Goal: Information Seeking & Learning: Learn about a topic

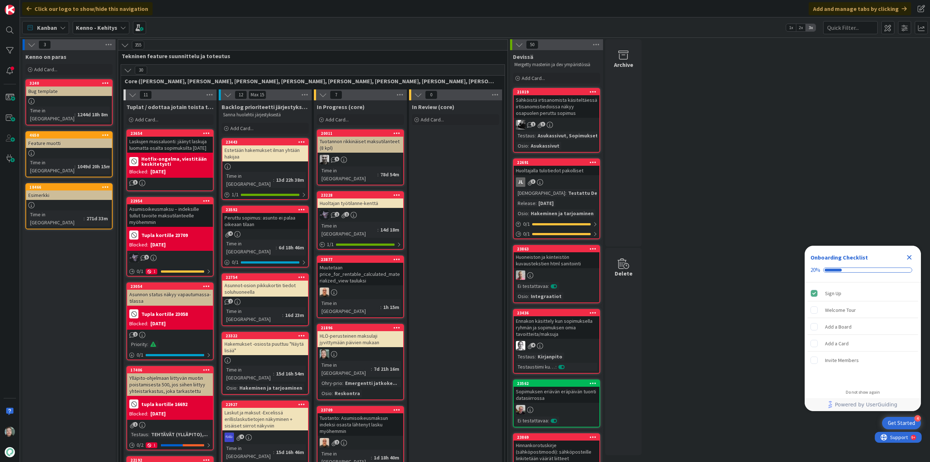
click at [116, 25] on div "Kenno - Kehitys" at bounding box center [101, 27] width 57 height 13
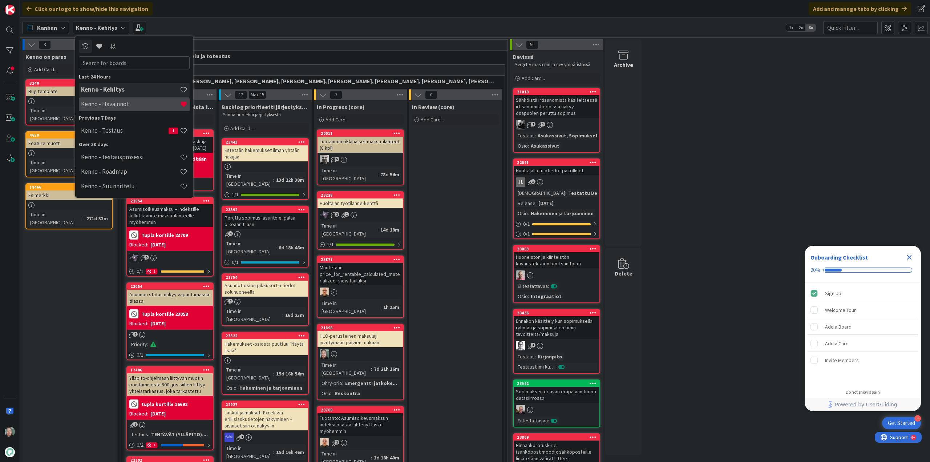
click at [122, 102] on h4 "Kenno - Havainnot" at bounding box center [130, 103] width 99 height 7
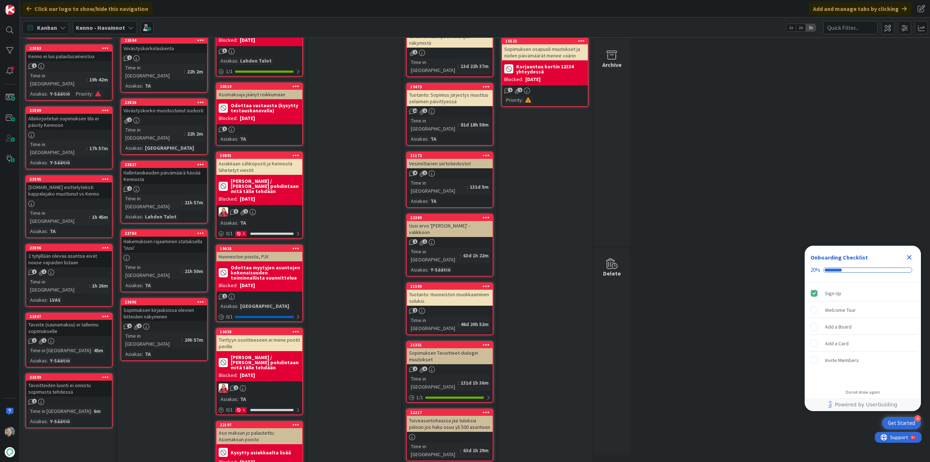
scroll to position [799, 0]
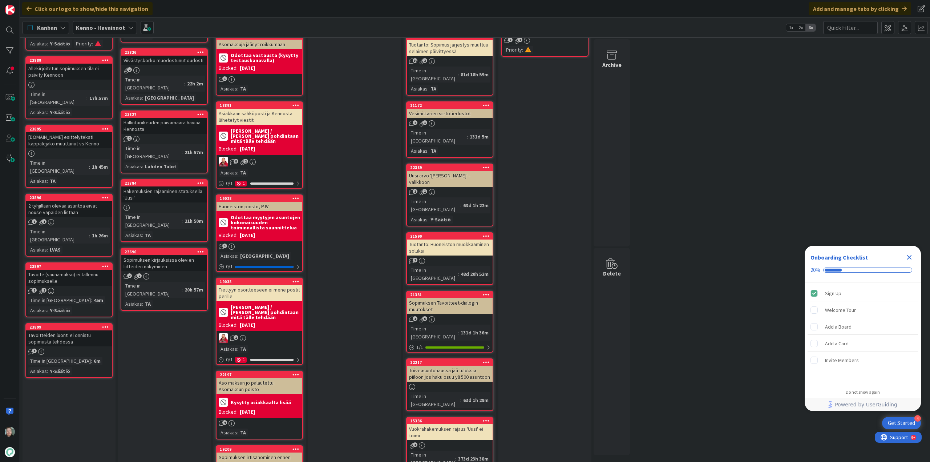
click at [76, 201] on div "2 tyhjillään olevaa asuntoa eivät nouse vapaiden listaan" at bounding box center [69, 209] width 86 height 16
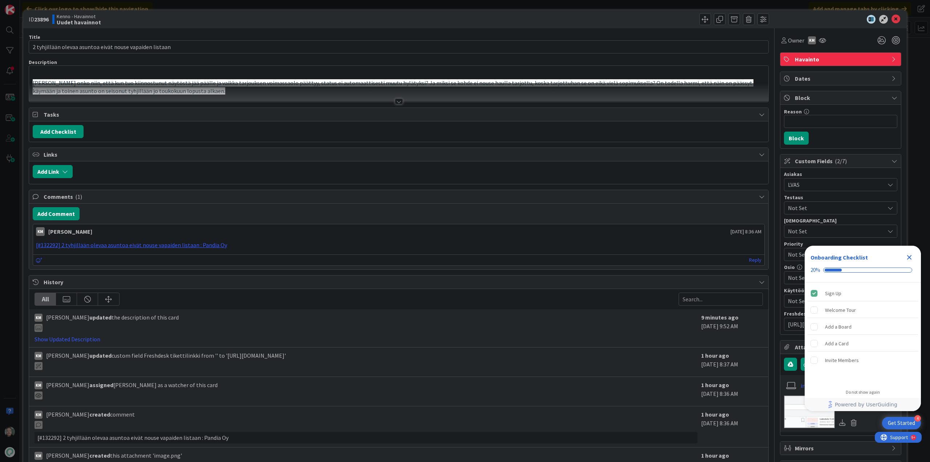
click at [397, 101] on div at bounding box center [399, 101] width 8 height 6
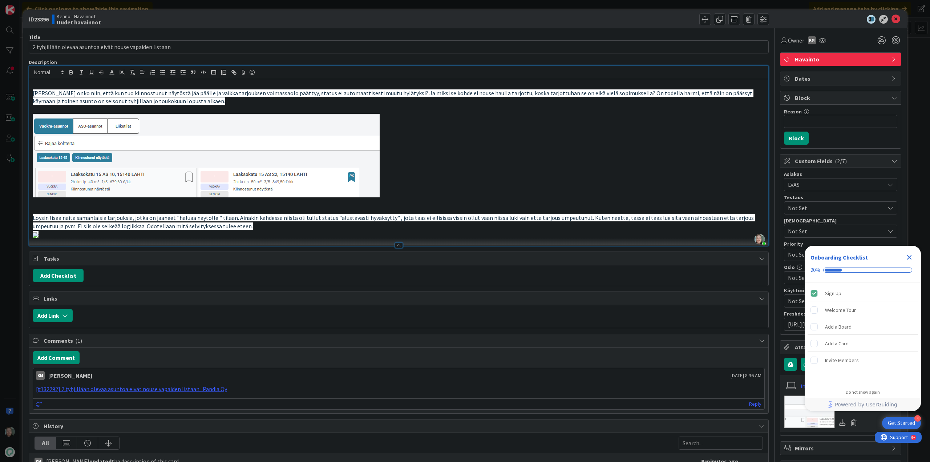
click at [394, 99] on p "Eli onko niin, että kun tuo kiinnostunut näytöstä jää päälle ja vaikka tarjouks…" at bounding box center [399, 97] width 732 height 16
click at [891, 17] on icon at bounding box center [895, 19] width 9 height 9
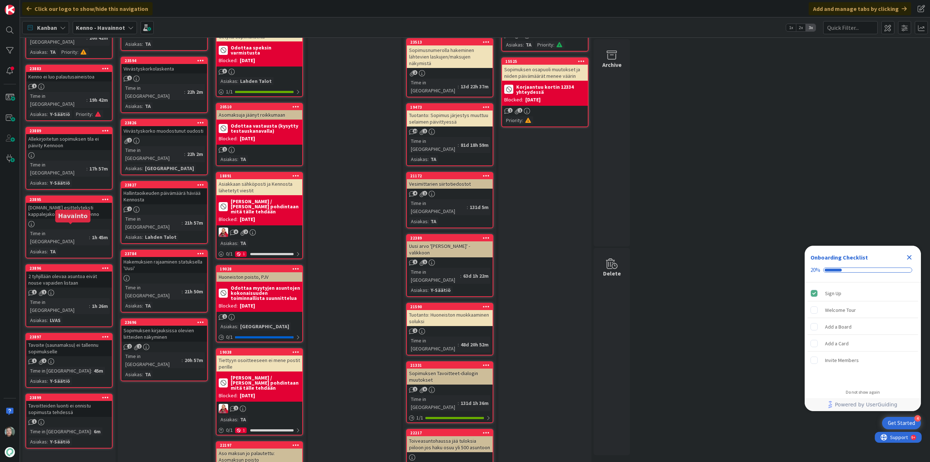
scroll to position [727, 0]
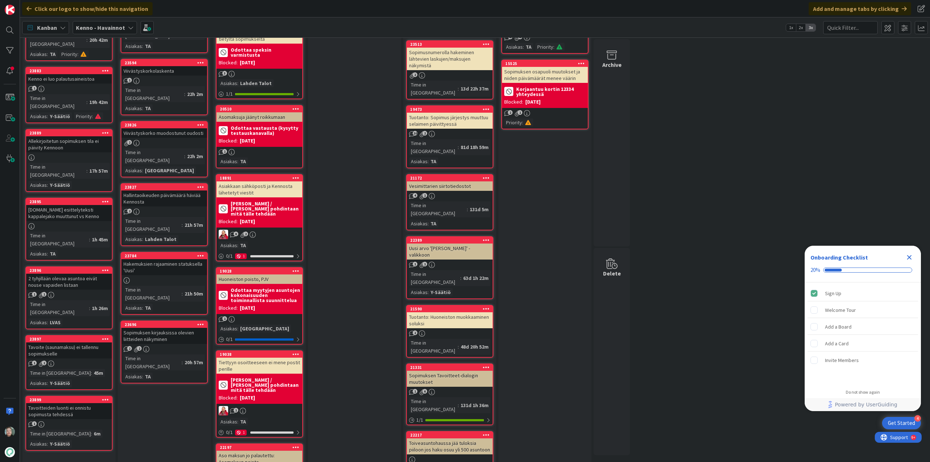
click at [83, 342] on div "Tavoite (saunamaksu) ei tallennu sopimukselle" at bounding box center [69, 350] width 86 height 16
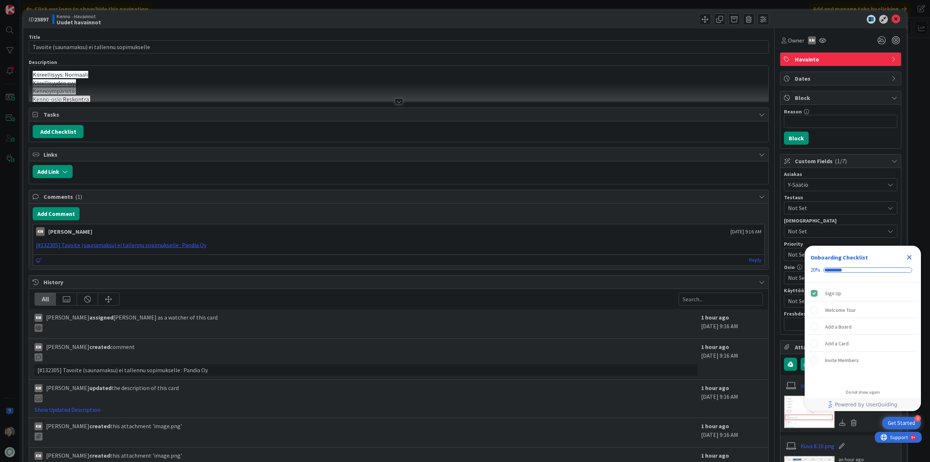
click at [397, 99] on div at bounding box center [399, 101] width 8 height 6
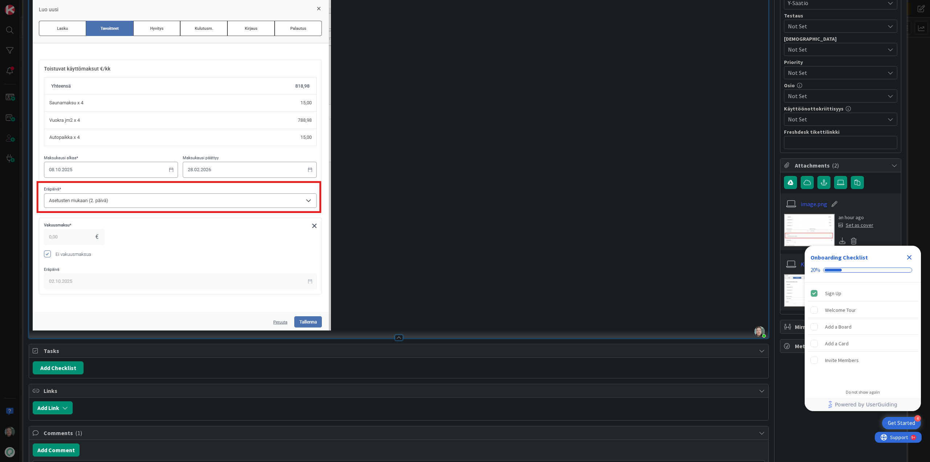
scroll to position [73, 0]
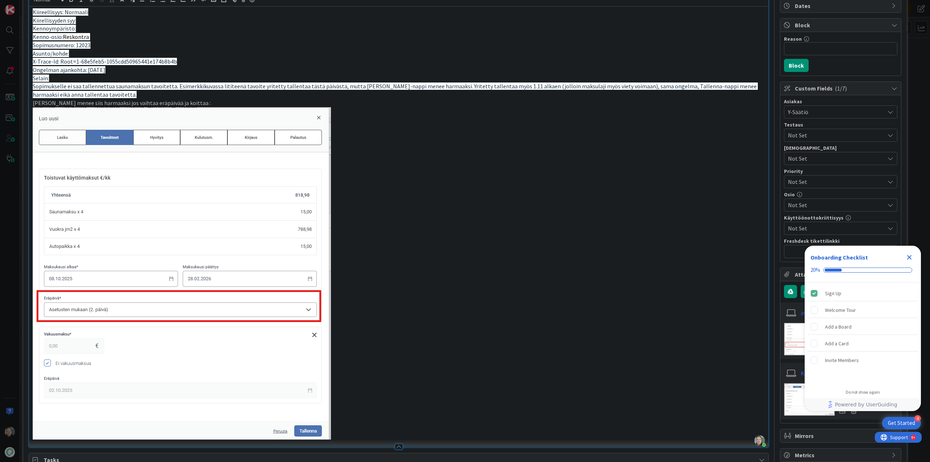
click at [910, 254] on icon "Close Checklist" at bounding box center [909, 257] width 9 height 9
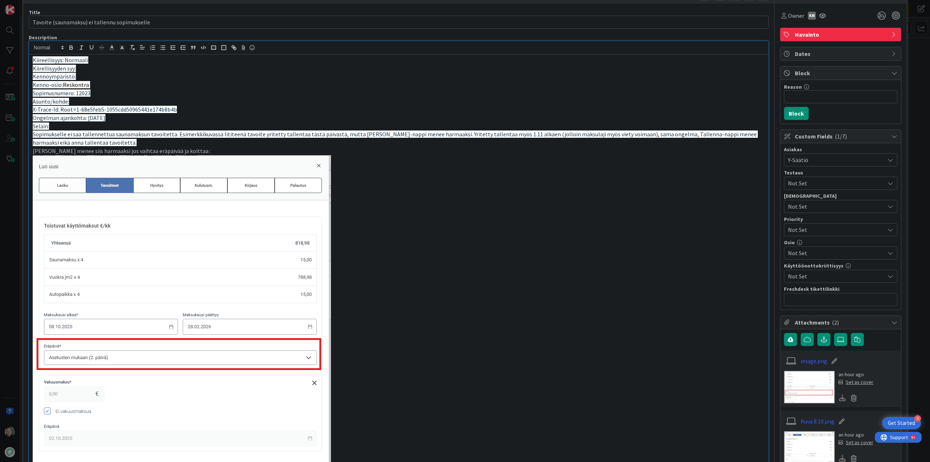
scroll to position [0, 0]
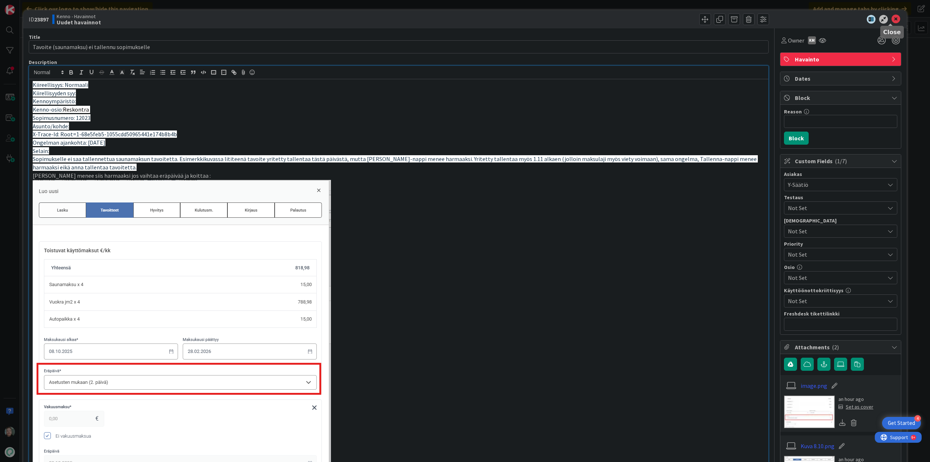
click at [891, 19] on icon at bounding box center [895, 19] width 9 height 9
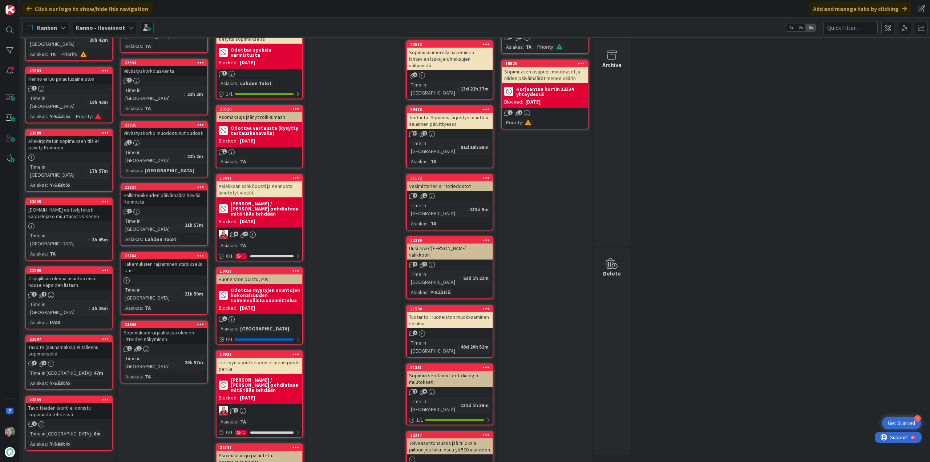
click at [84, 403] on div "Tavoitteiden luonti ei onnistu sopimusta tehdessä" at bounding box center [69, 411] width 86 height 16
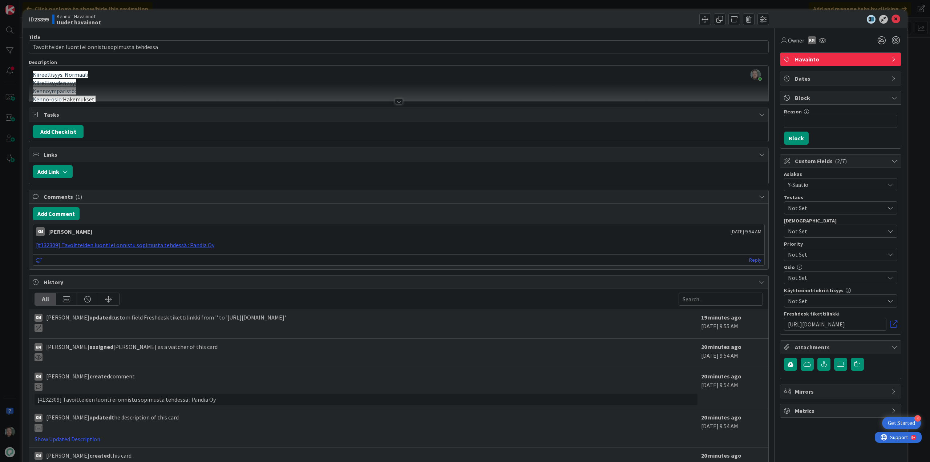
click at [395, 102] on div at bounding box center [399, 101] width 8 height 6
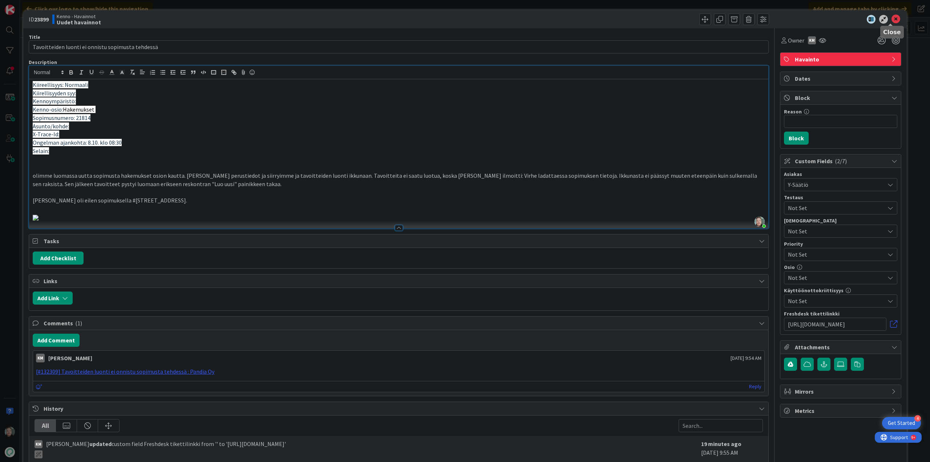
click at [891, 15] on icon at bounding box center [895, 19] width 9 height 9
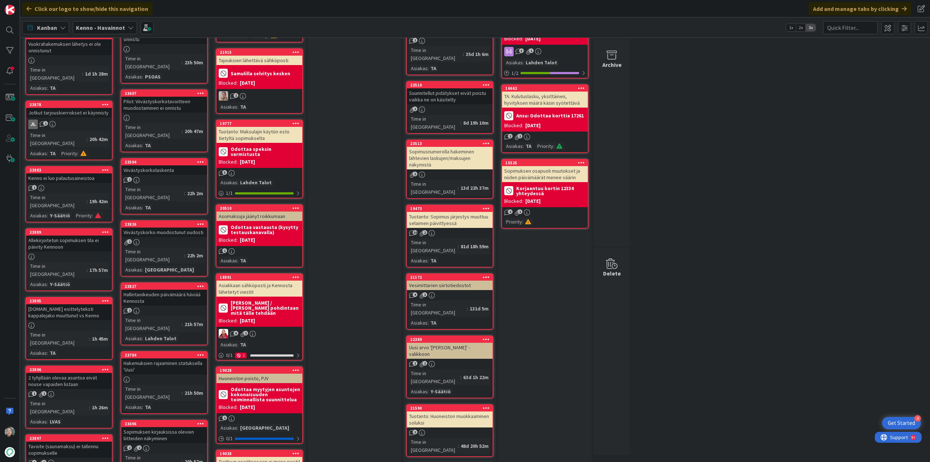
scroll to position [618, 0]
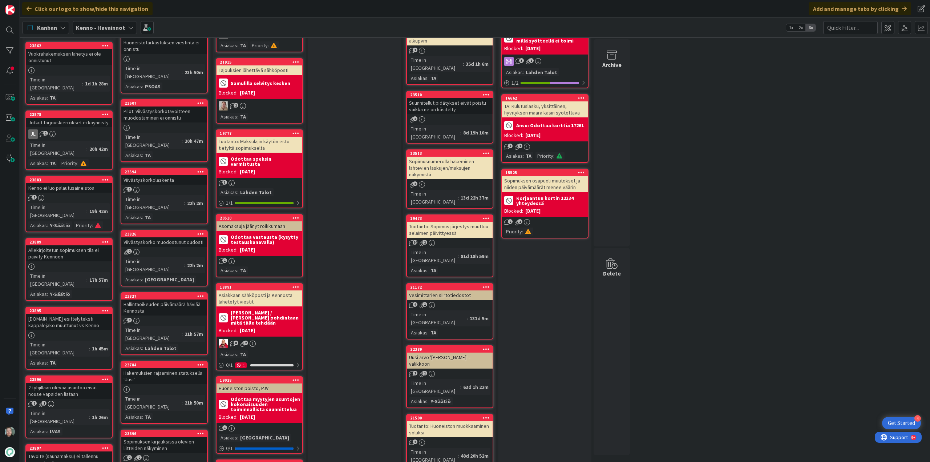
click at [81, 314] on div "[DOMAIN_NAME] esittelyteksti kappalejako muuttunut vs Kenno" at bounding box center [69, 322] width 86 height 16
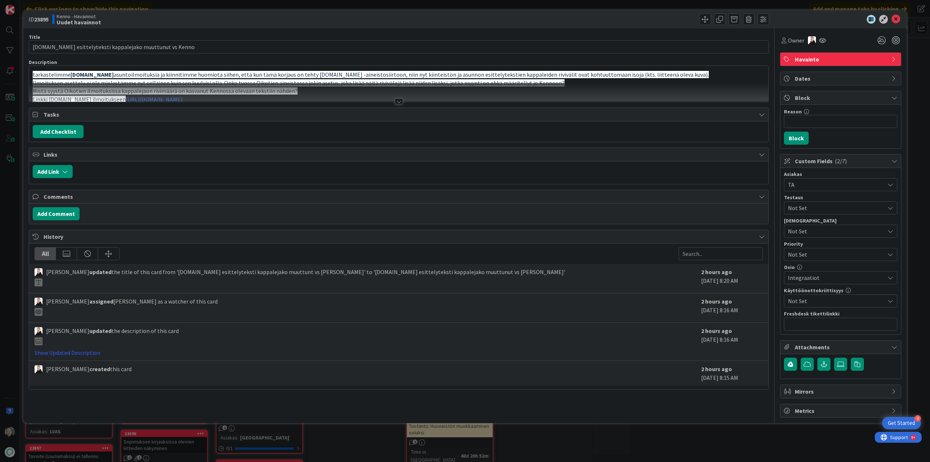
click at [396, 102] on div at bounding box center [399, 101] width 8 height 6
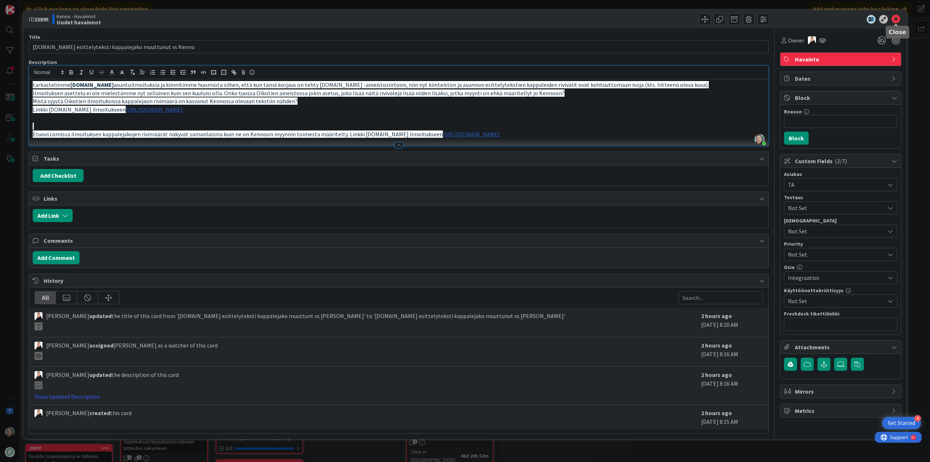
click at [897, 22] on icon at bounding box center [895, 19] width 9 height 9
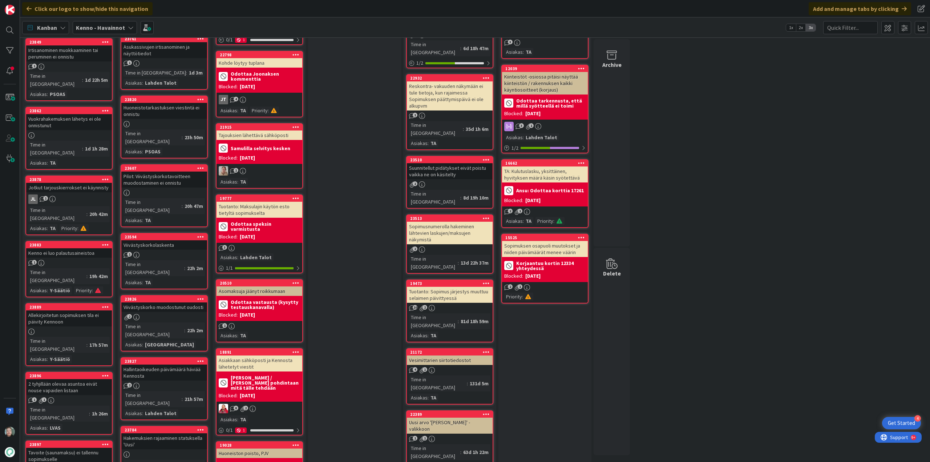
scroll to position [546, 0]
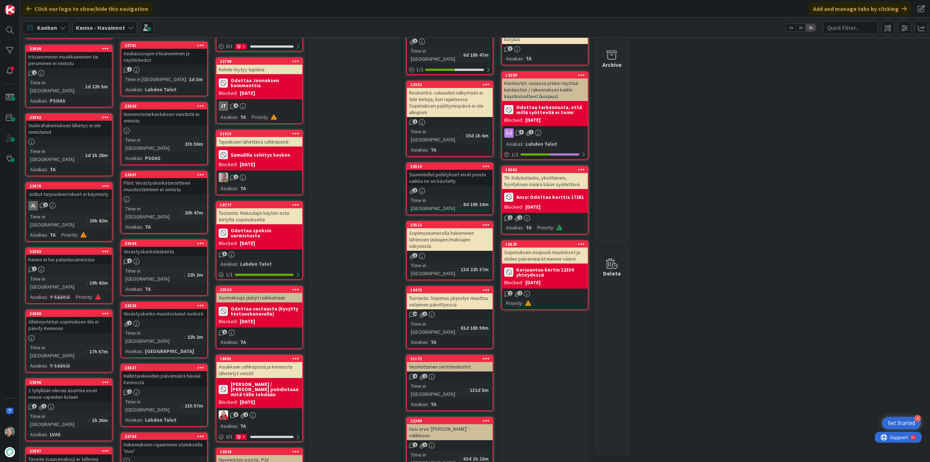
click at [79, 317] on div "Allekirjoitetun sopimuksen tila ei päivity Kennoon" at bounding box center [69, 325] width 86 height 16
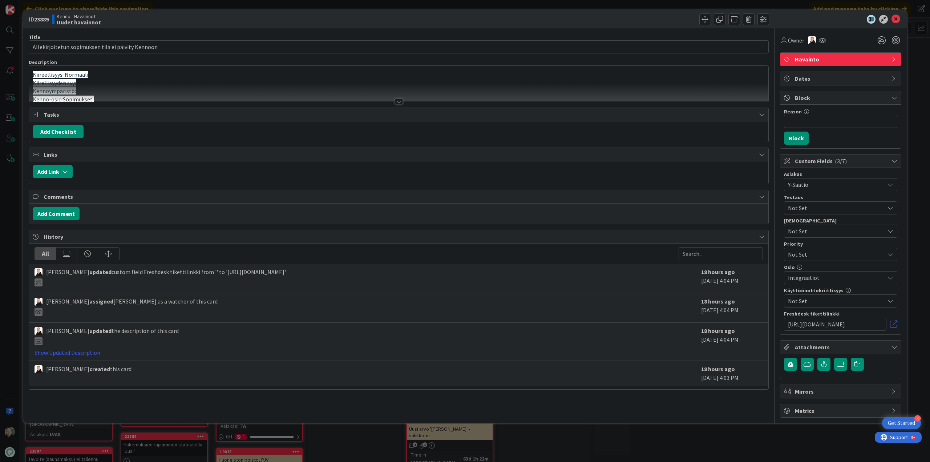
click at [401, 102] on div at bounding box center [399, 101] width 8 height 6
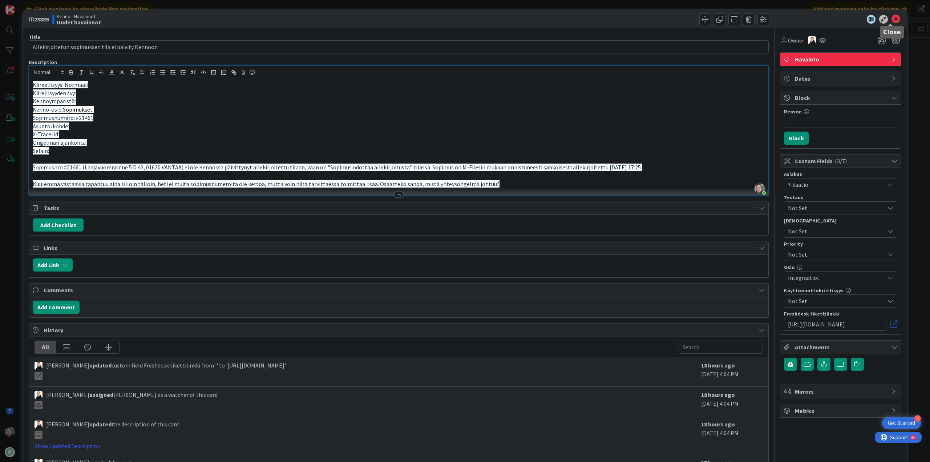
click at [891, 19] on icon at bounding box center [895, 19] width 9 height 9
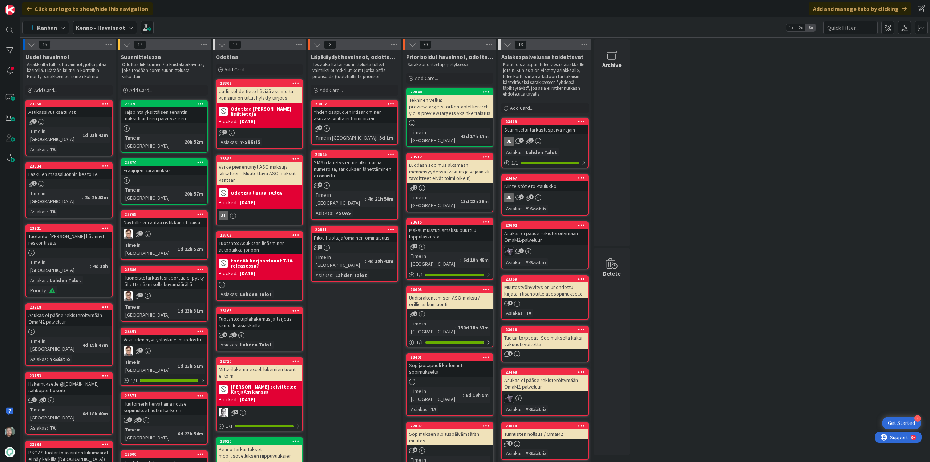
click at [70, 110] on div "Asukassivut kaatuivat" at bounding box center [69, 111] width 86 height 9
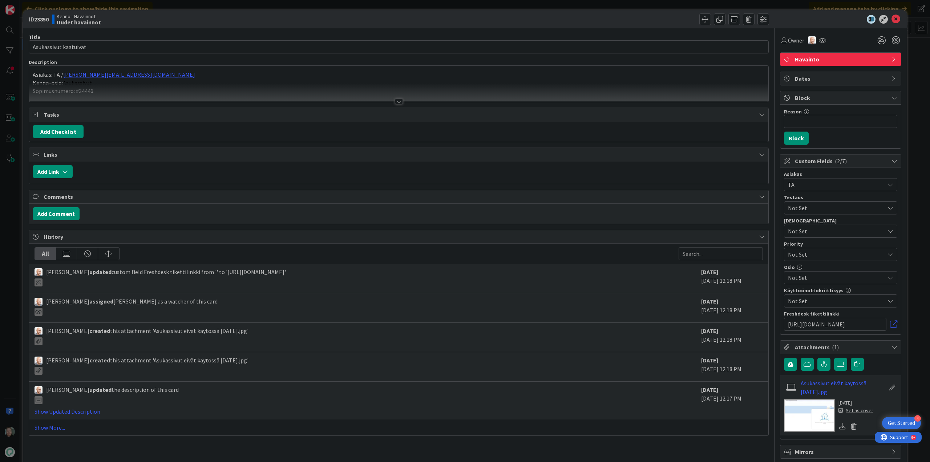
click at [398, 102] on div at bounding box center [399, 101] width 8 height 6
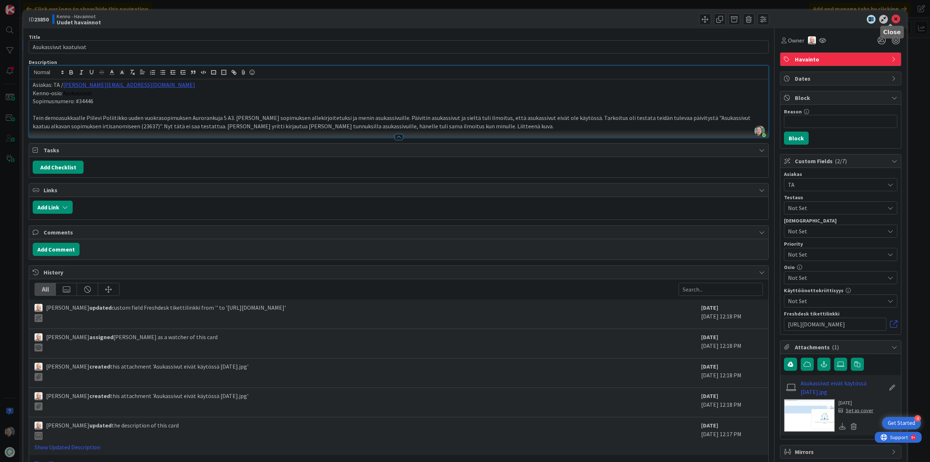
click at [891, 18] on icon at bounding box center [895, 19] width 9 height 9
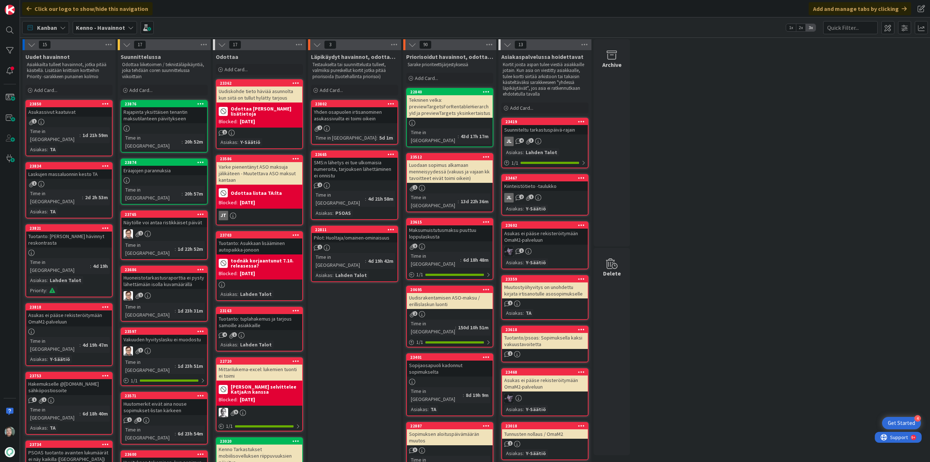
click at [80, 169] on div "Laskujen massaluonnin kesto TA" at bounding box center [69, 173] width 86 height 9
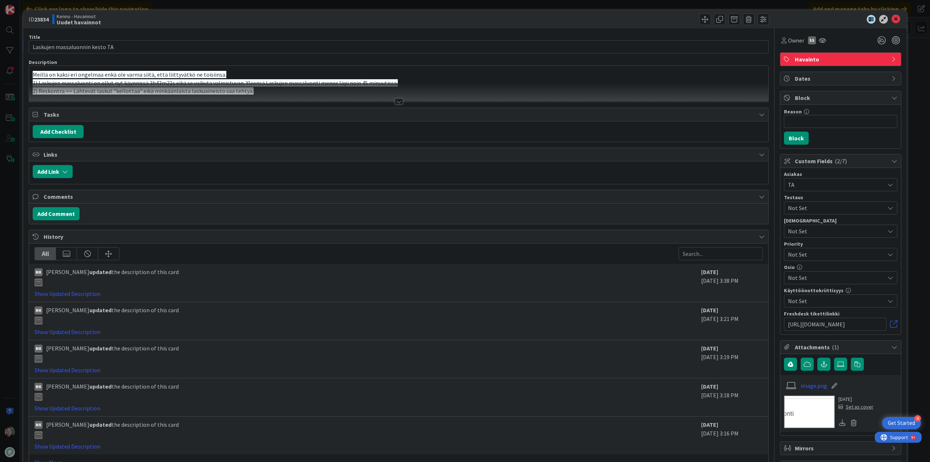
click at [397, 101] on div at bounding box center [399, 101] width 8 height 6
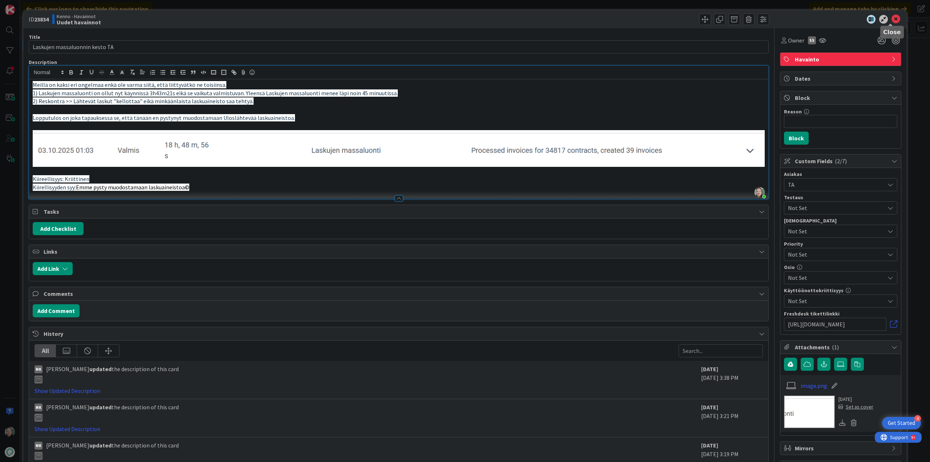
click at [891, 18] on icon at bounding box center [895, 19] width 9 height 9
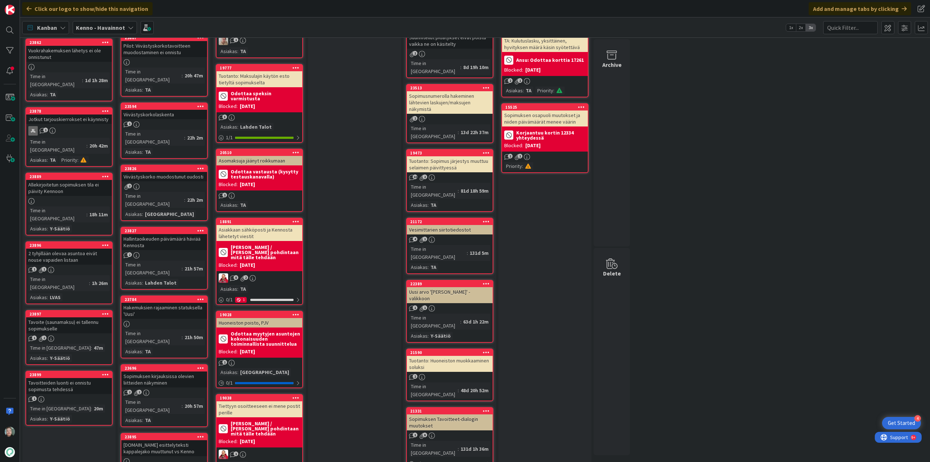
scroll to position [683, 0]
click at [76, 370] on div "23899 Tavoitteiden luonti ei onnistu sopimusta tehdessä 1 Time in Column : 20m …" at bounding box center [68, 397] width 87 height 55
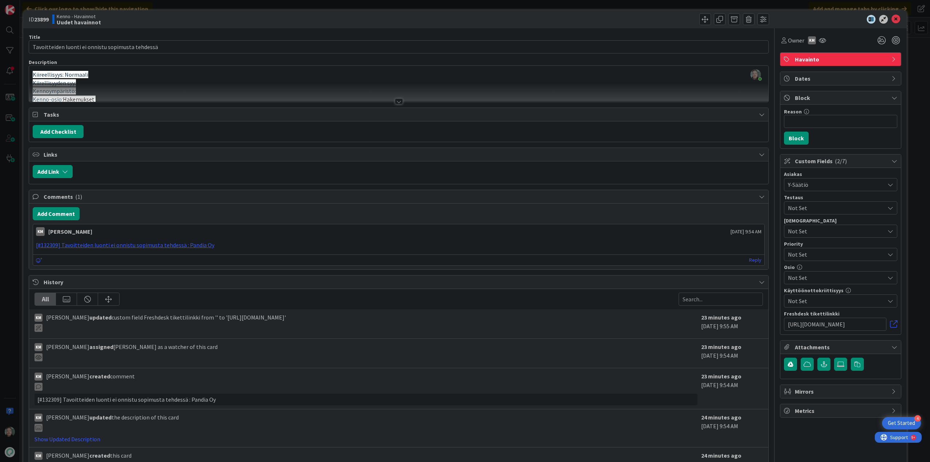
click at [398, 100] on div at bounding box center [399, 101] width 8 height 6
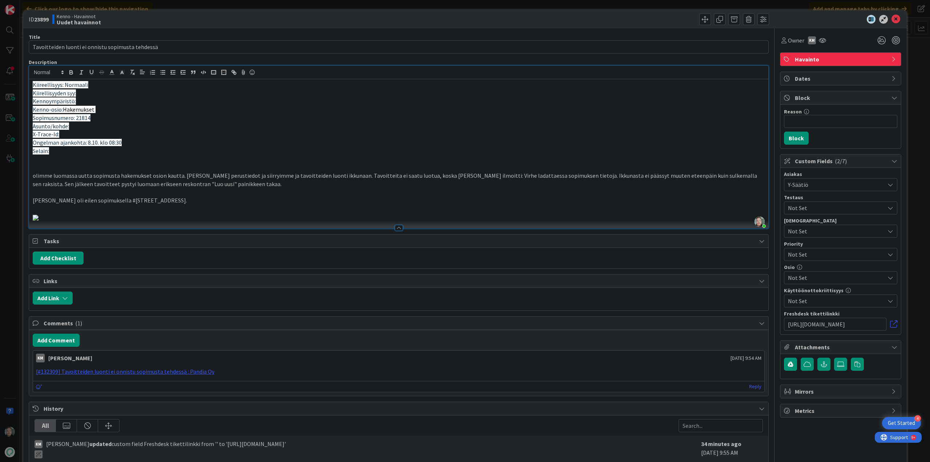
scroll to position [748, 0]
drag, startPoint x: 174, startPoint y: 247, endPoint x: 179, endPoint y: 247, distance: 5.8
click at [39, 220] on img at bounding box center [36, 218] width 6 height 6
click at [215, 205] on p at bounding box center [399, 209] width 732 height 8
drag, startPoint x: 132, startPoint y: 201, endPoint x: 145, endPoint y: 201, distance: 13.1
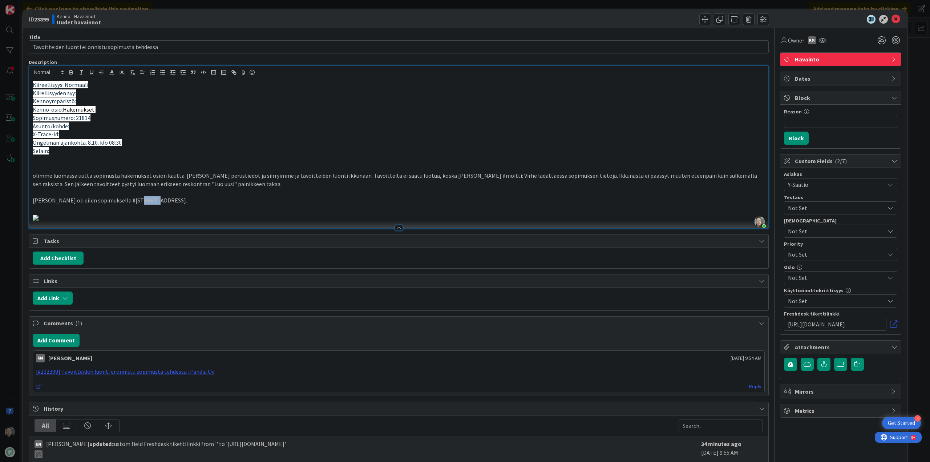
click at [145, 201] on p "[PERSON_NAME] oli eilen sopimuksella #[STREET_ADDRESS]." at bounding box center [399, 200] width 732 height 8
copy p "21495"
click at [525, 221] on p at bounding box center [399, 217] width 732 height 8
click at [293, 221] on p at bounding box center [399, 217] width 732 height 8
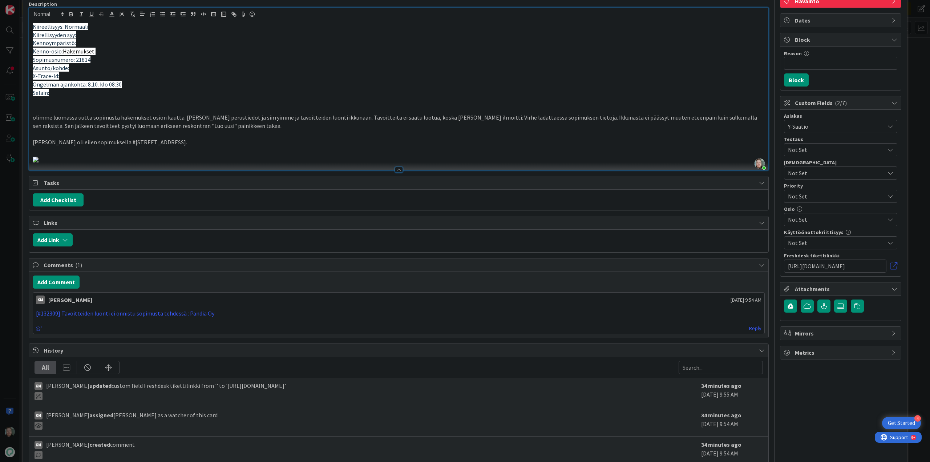
scroll to position [0, 0]
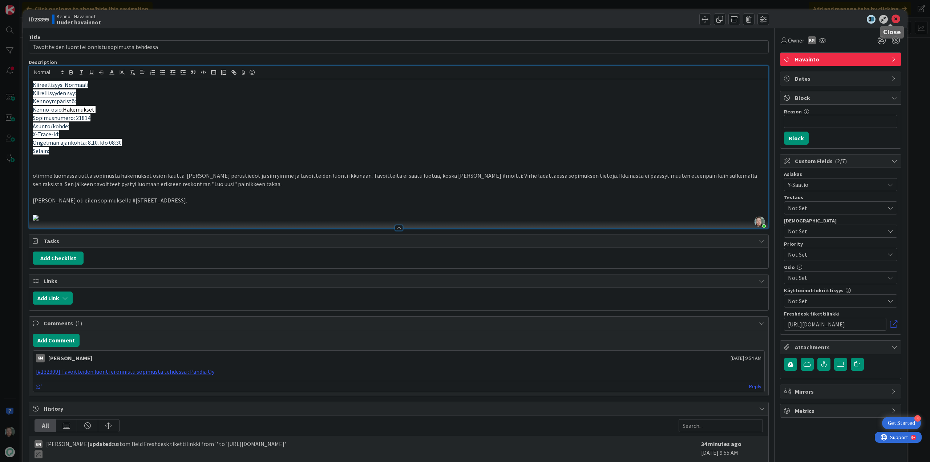
click at [893, 16] on icon at bounding box center [895, 19] width 9 height 9
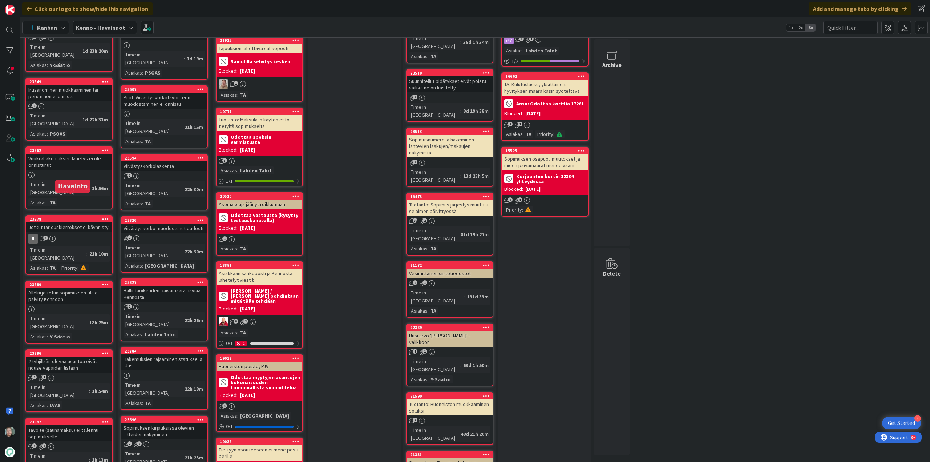
scroll to position [639, 0]
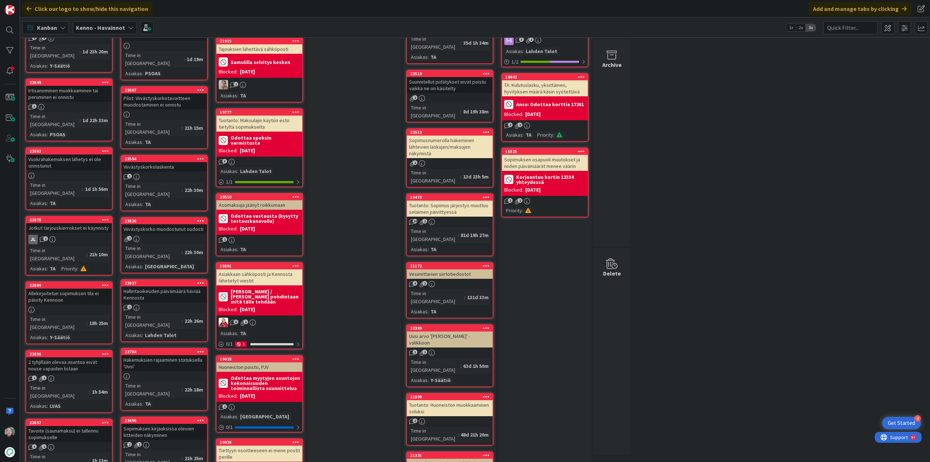
click at [86, 307] on div at bounding box center [69, 310] width 86 height 6
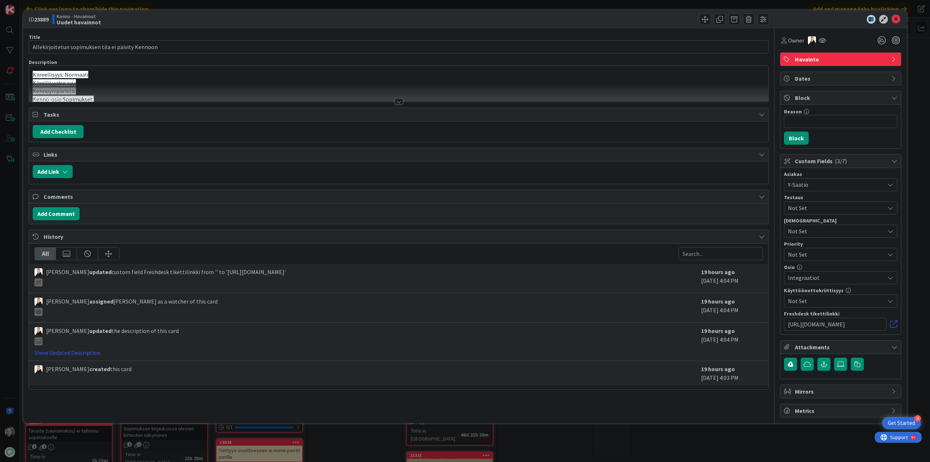
click at [399, 101] on div at bounding box center [399, 101] width 8 height 6
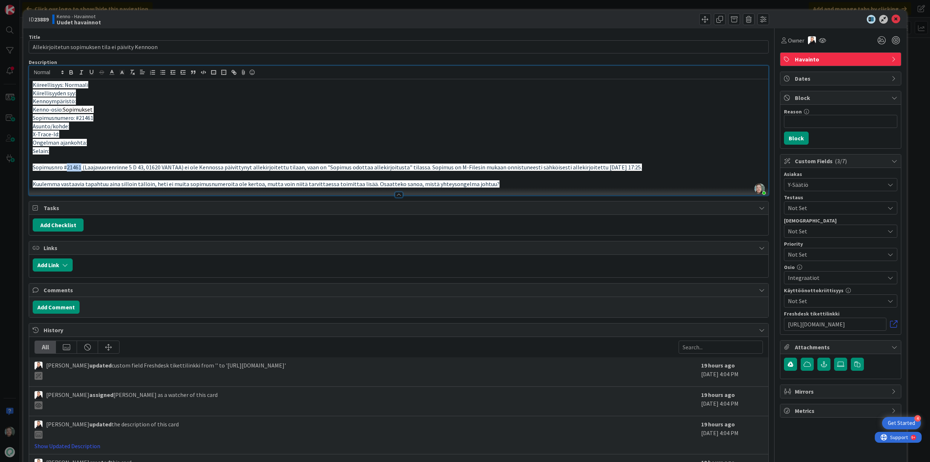
drag, startPoint x: 66, startPoint y: 168, endPoint x: 80, endPoint y: 167, distance: 13.8
click at [80, 167] on span "Sopimusnro #21461 (Laajavuorenrinne 5 D 43, 01620 VANTAA) ei ole Kennossa päivi…" at bounding box center [337, 166] width 609 height 7
copy span "21461"
click at [148, 158] on p at bounding box center [399, 159] width 732 height 8
click at [495, 185] on p "Kuulemma vastaavia tapahtuu aina silloin tällöin, heti ei muita sopimusnumeroit…" at bounding box center [399, 184] width 732 height 8
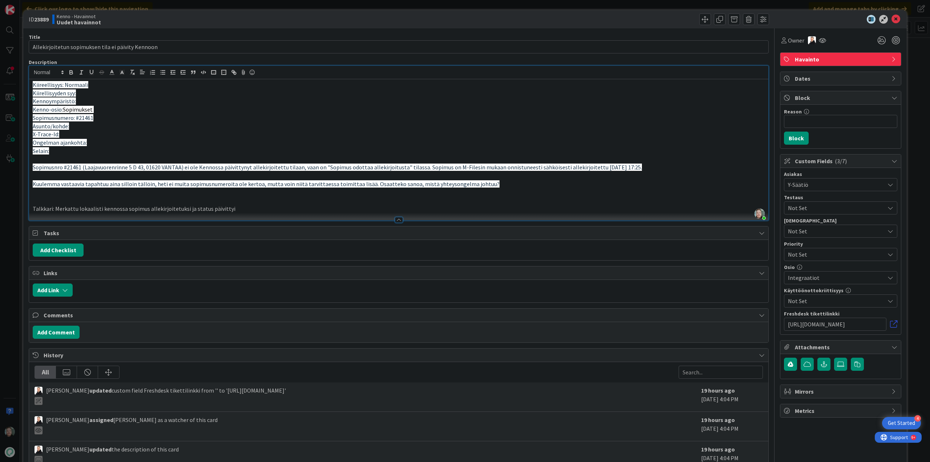
click at [184, 210] on p "Talkkari: Merkattu lokaalisti kennossa sopimus allekirjoitetuksi ja status päiv…" at bounding box center [399, 209] width 732 height 8
click at [336, 209] on p "Talkkari: Merkattu lokaalisti kennossa sopimus allekirjoitetuksi (sopimukset --…" at bounding box center [399, 209] width 732 height 8
click at [377, 205] on p "Talkkari: Merkattu lokaalisti kennossa sopimus allekirjoitetuksi (sopimukset --…" at bounding box center [399, 209] width 732 height 8
click at [353, 208] on p "Talkkari: Merkattu lokaalisti kennossa sopimus allekirjoitetuksi (sopimukset --…" at bounding box center [399, 209] width 732 height 8
click at [396, 195] on p at bounding box center [399, 192] width 732 height 8
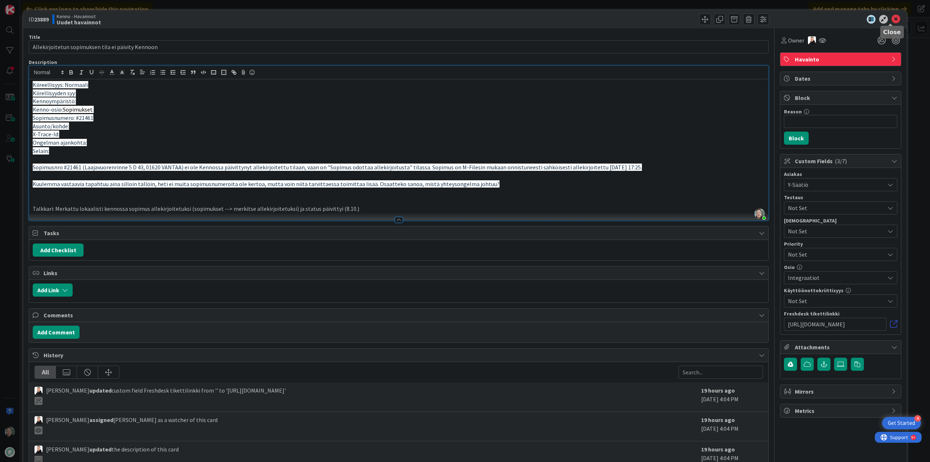
click at [893, 20] on icon at bounding box center [895, 19] width 9 height 9
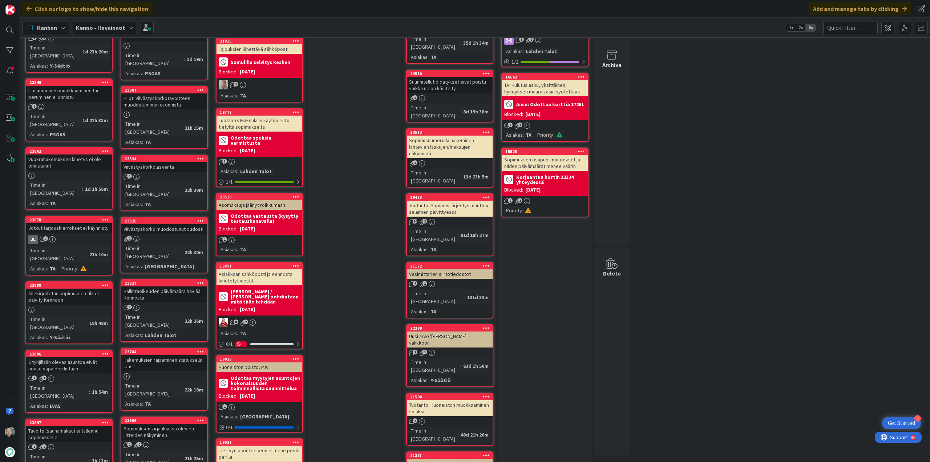
click at [70, 288] on div "Allekirjoitetun sopimuksen tila ei päivity Kennoon" at bounding box center [69, 296] width 86 height 16
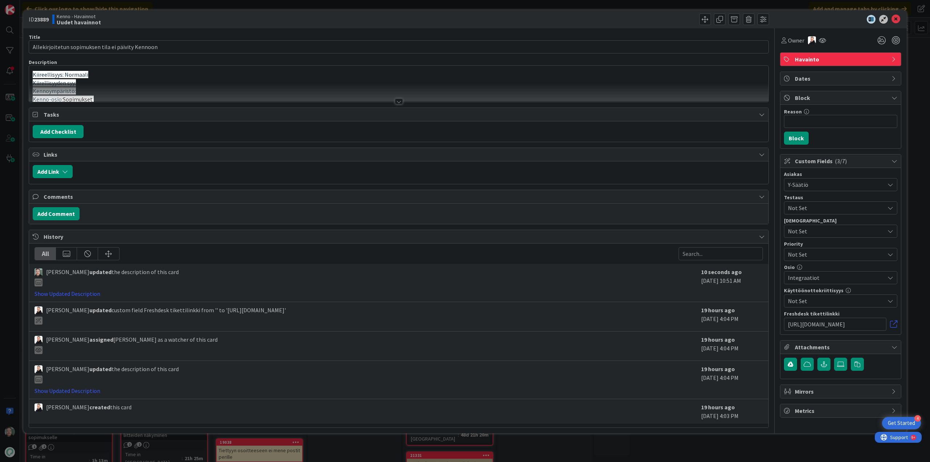
click at [401, 102] on div at bounding box center [399, 101] width 8 height 6
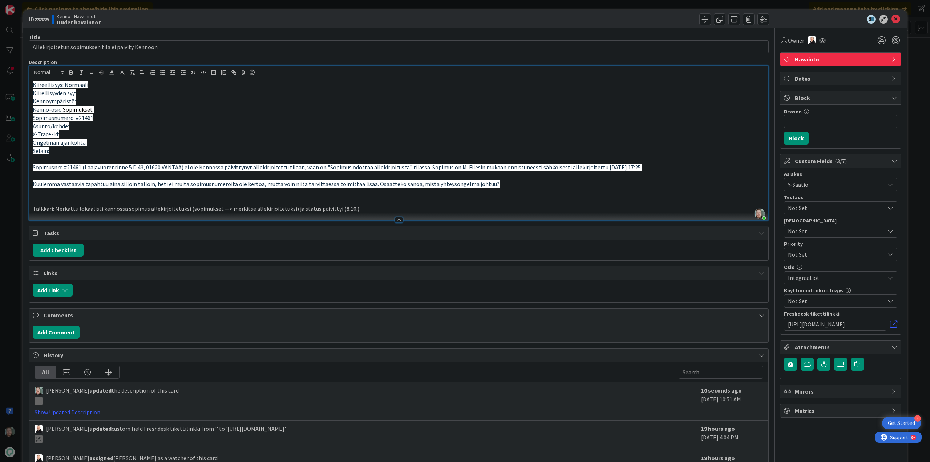
click at [55, 209] on p "Talkkari: Merkattu lokaalisti kennossa sopimus allekirjoitetuksi (sopimukset --…" at bounding box center [399, 209] width 732 height 8
click at [554, 206] on p "Talkkari: Sopimus oli "odottaa allekirjoitusta"-tilassa, merkattu lokaalisti ke…" at bounding box center [399, 209] width 732 height 8
drag, startPoint x: 184, startPoint y: 209, endPoint x: 162, endPoint y: 209, distance: 21.4
click at [162, 209] on p "Talkkari: Sopimus oli "odottaa allekirjoitusta"-tilassa, merkattu lokaalisti ke…" at bounding box center [399, 209] width 732 height 8
click at [230, 207] on p "Talkkari: Sopimus oli "odottaa allekirjoitusta"-tilassa, kokeiltu lokaalisti ke…" at bounding box center [399, 209] width 732 height 8
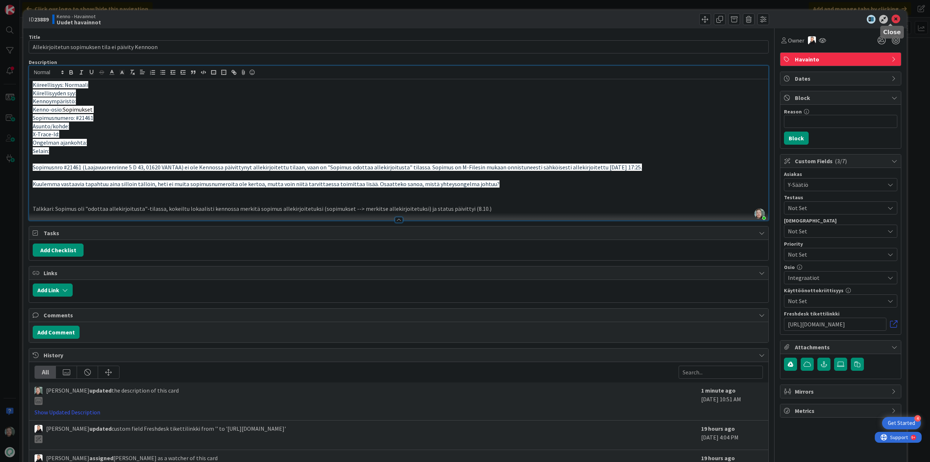
click at [893, 20] on icon at bounding box center [895, 19] width 9 height 9
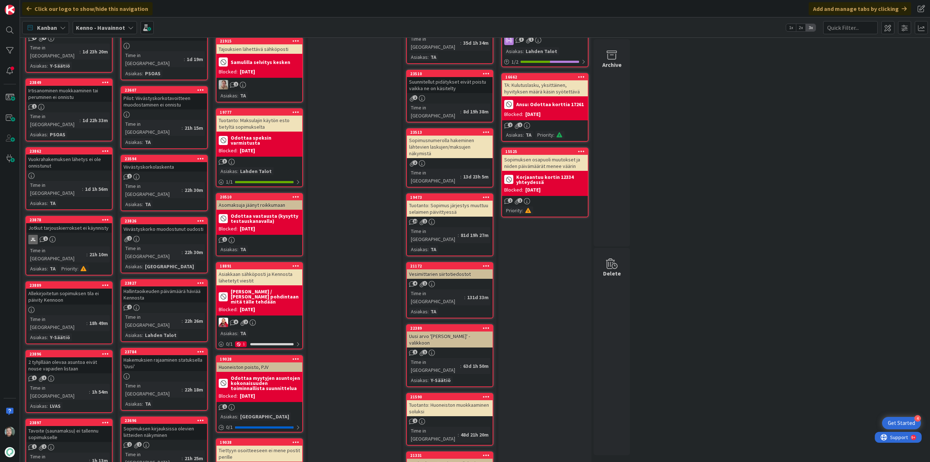
click at [72, 307] on div at bounding box center [69, 310] width 86 height 6
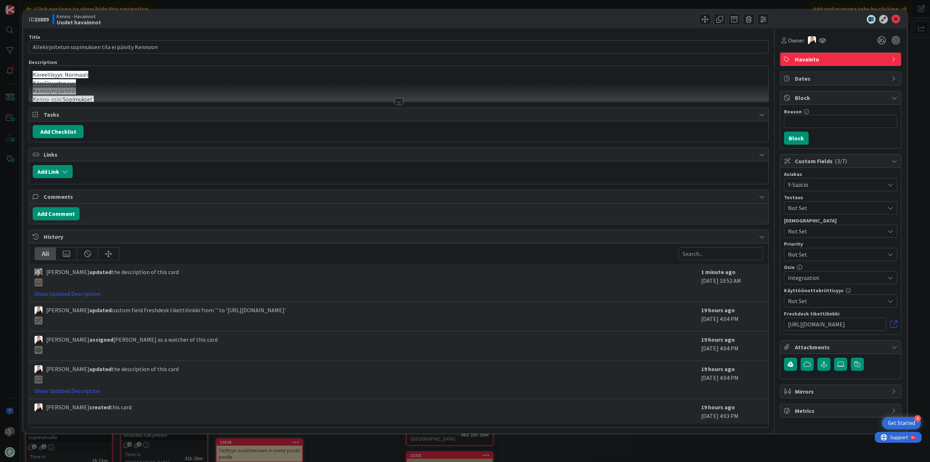
click at [398, 99] on div at bounding box center [399, 101] width 8 height 6
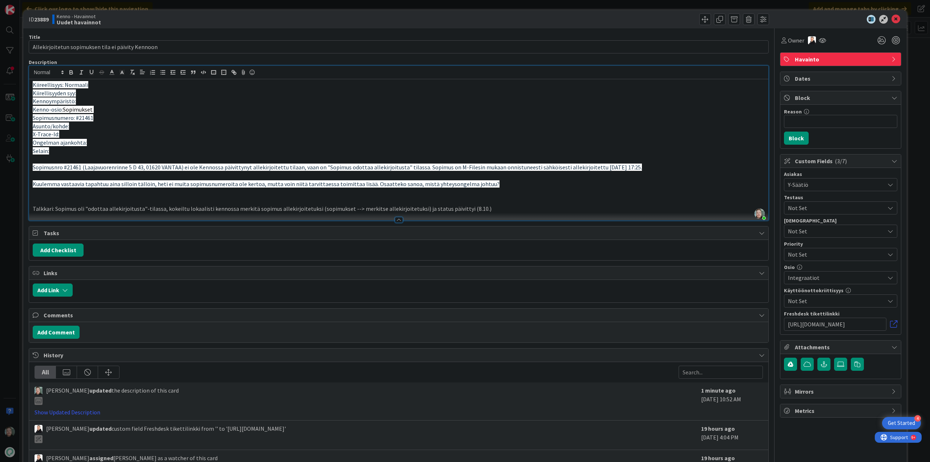
click at [597, 211] on p "Talkkari: Sopimus oli "odottaa allekirjoitusta"-tilassa, kokeiltu lokaalisti ke…" at bounding box center [399, 209] width 732 height 8
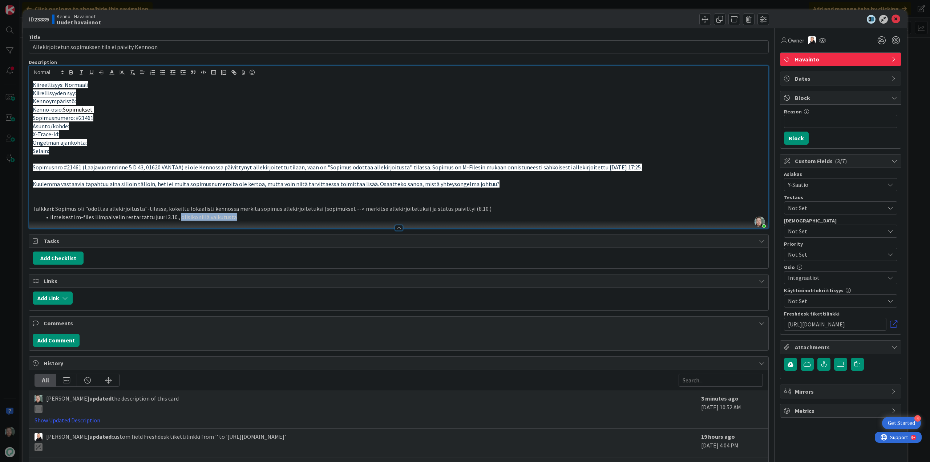
drag, startPoint x: 242, startPoint y: 216, endPoint x: 176, endPoint y: 218, distance: 65.4
click at [176, 218] on li "ilmeisesti m-files liimpalvelin restartattu juuri 3.10., olisiko sillä vaikutus…" at bounding box center [402, 217] width 723 height 8
click at [102, 218] on li "ilmeisesti m-files liimpalvelin restartattu juuri 3.10." at bounding box center [402, 217] width 723 height 8
click at [235, 219] on li "ilmeisesti m-files liimapalvelin restartattu juuri 3.10." at bounding box center [402, 217] width 723 height 8
click at [891, 19] on icon at bounding box center [895, 19] width 9 height 9
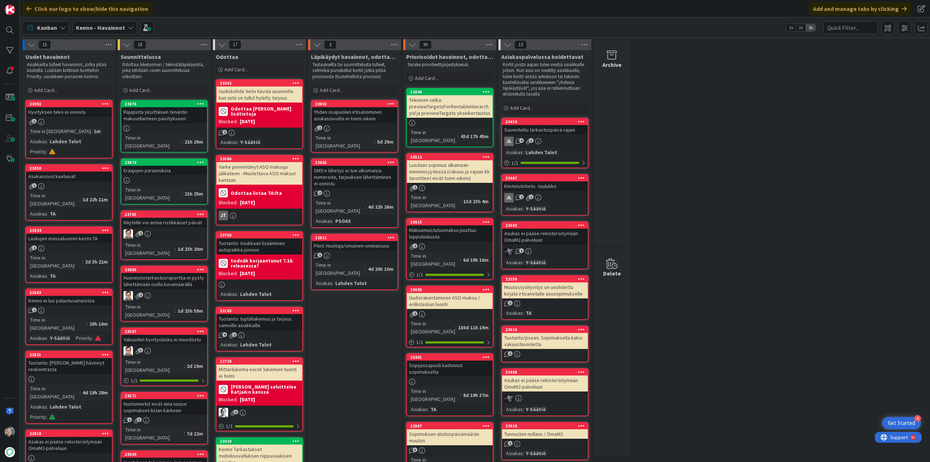
click at [67, 110] on div "Hyvityksen teko ei onnistu" at bounding box center [69, 111] width 86 height 9
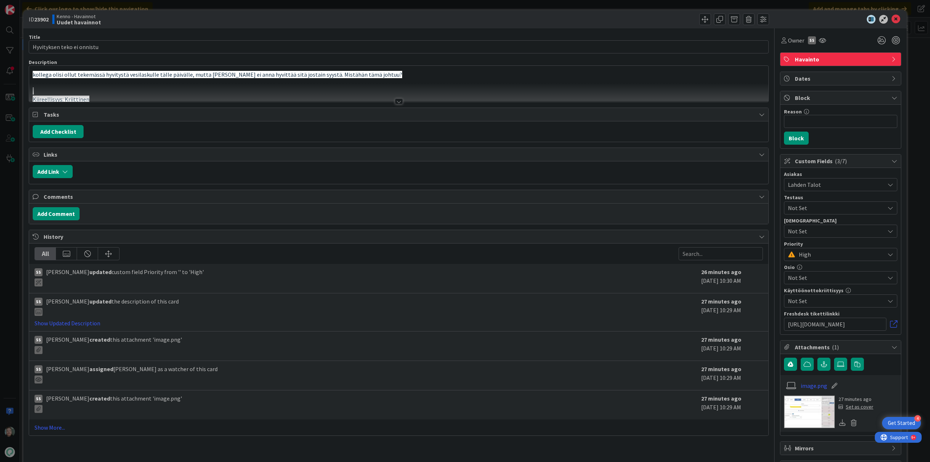
click at [395, 102] on div at bounding box center [399, 101] width 8 height 6
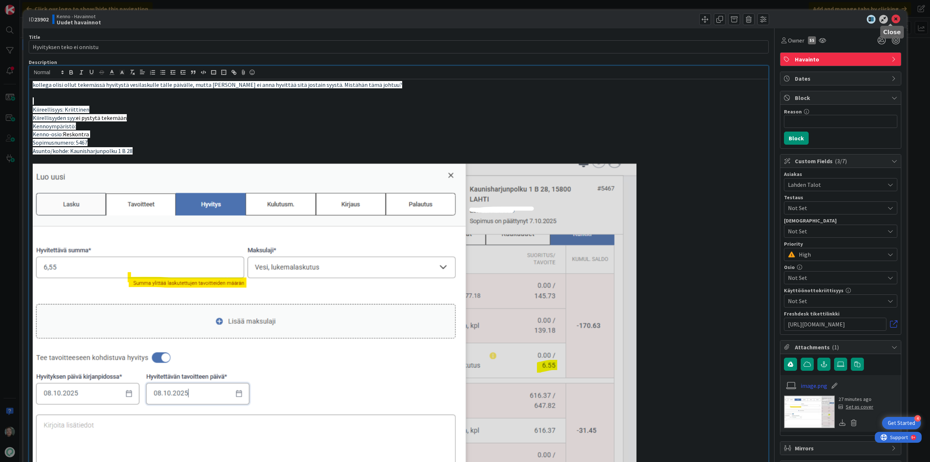
click at [891, 17] on icon at bounding box center [895, 19] width 9 height 9
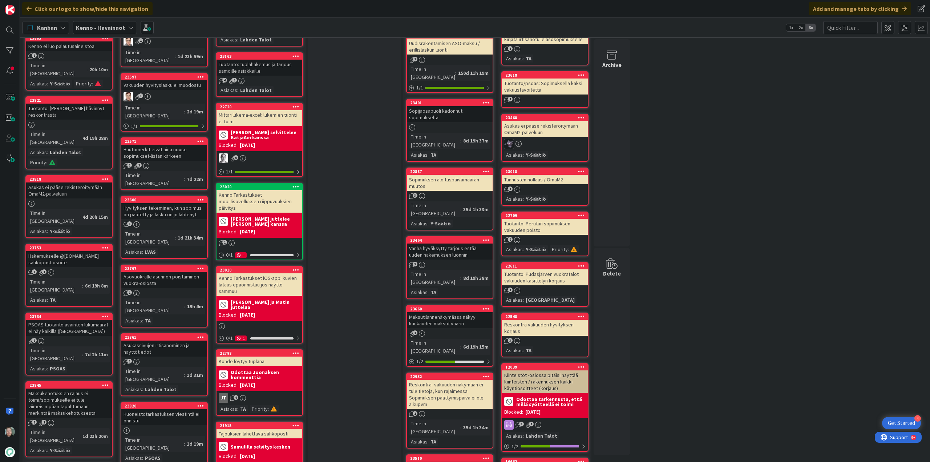
scroll to position [182, 0]
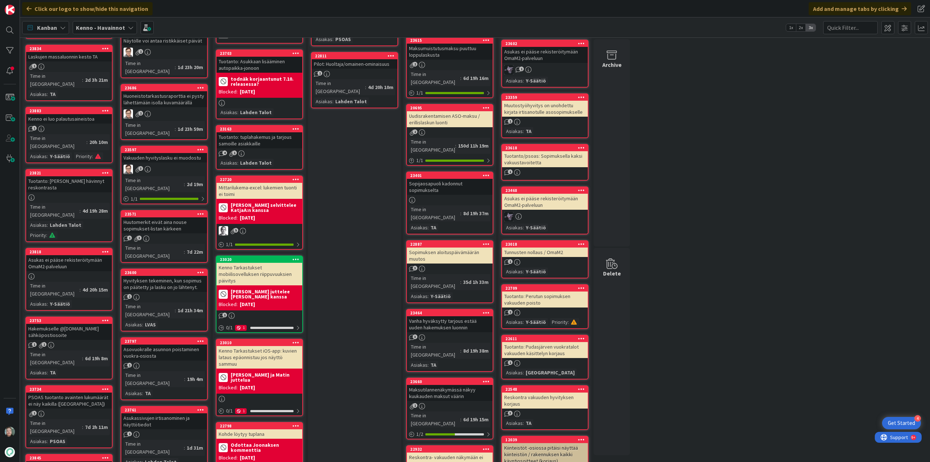
click at [74, 176] on div "Tuotanto: [PERSON_NAME] hävinnyt reskontrasta" at bounding box center [69, 184] width 86 height 16
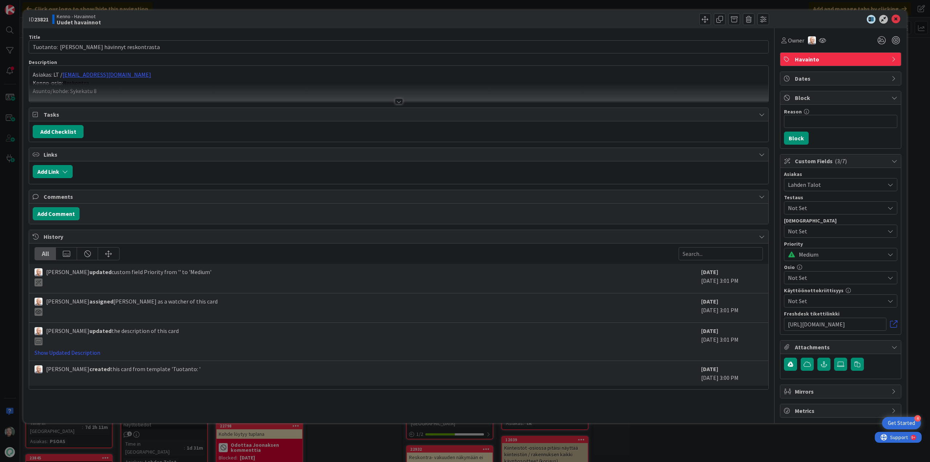
click at [401, 101] on div at bounding box center [399, 101] width 8 height 6
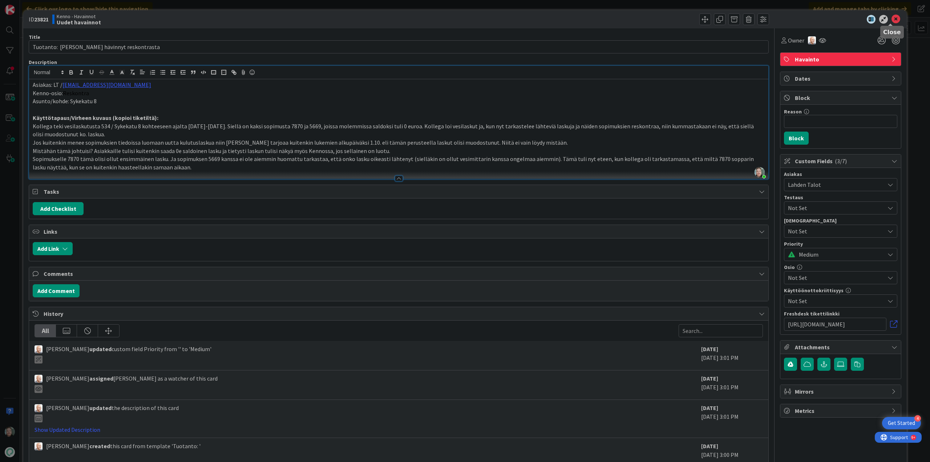
click at [891, 17] on icon at bounding box center [895, 19] width 9 height 9
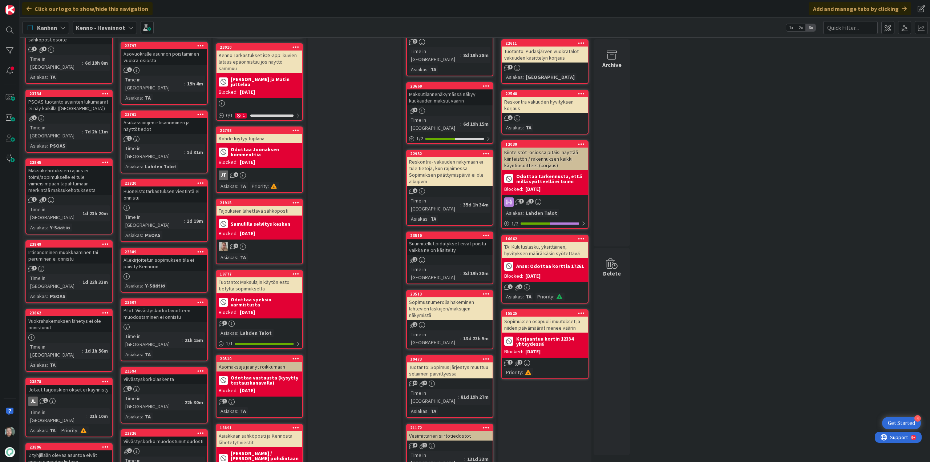
scroll to position [472, 0]
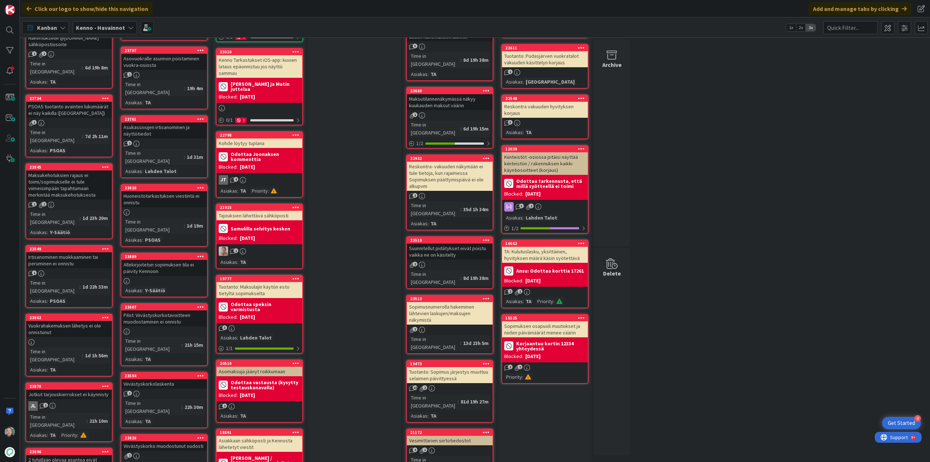
click at [75, 252] on div "Irtisanominen muokkaaminen tai peruminen ei onnistu" at bounding box center [69, 260] width 86 height 16
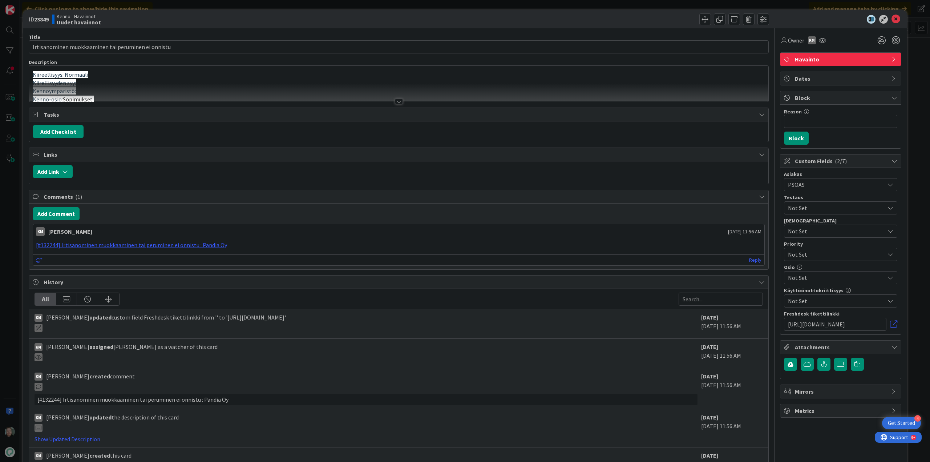
click at [392, 99] on div at bounding box center [398, 92] width 739 height 19
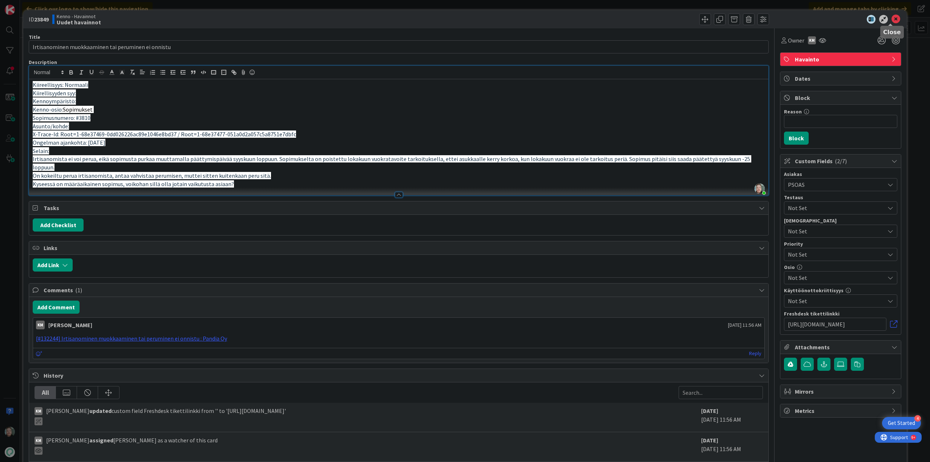
click at [891, 20] on icon at bounding box center [895, 19] width 9 height 9
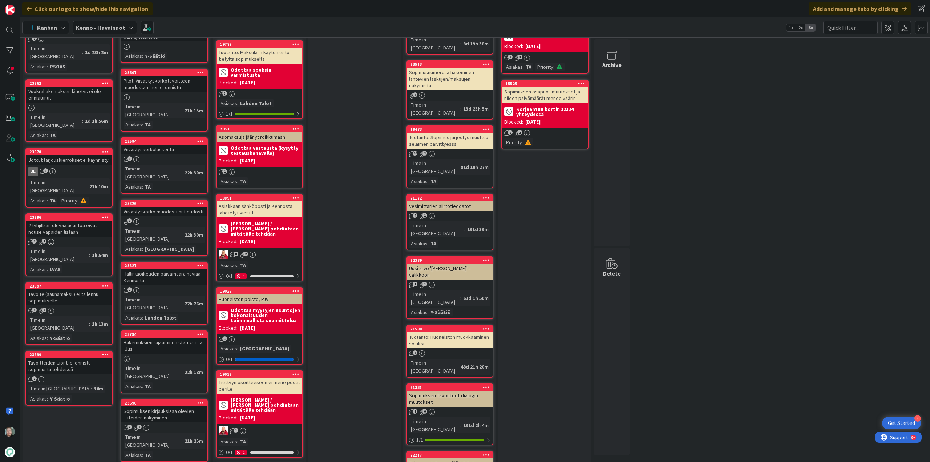
scroll to position [727, 0]
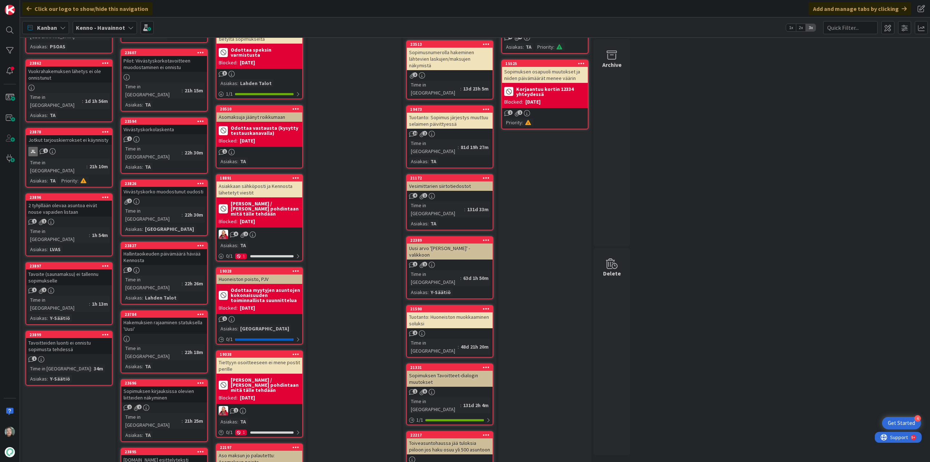
click at [73, 219] on div "1 1" at bounding box center [69, 222] width 86 height 6
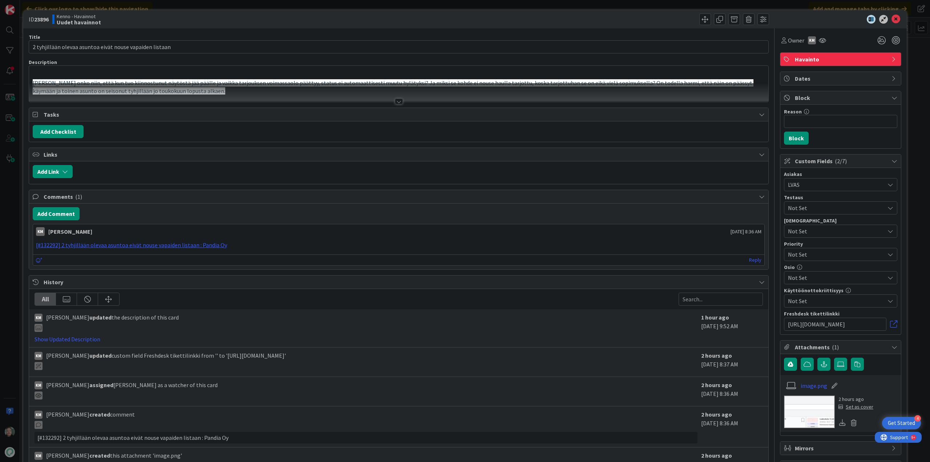
click at [395, 99] on div at bounding box center [399, 101] width 8 height 6
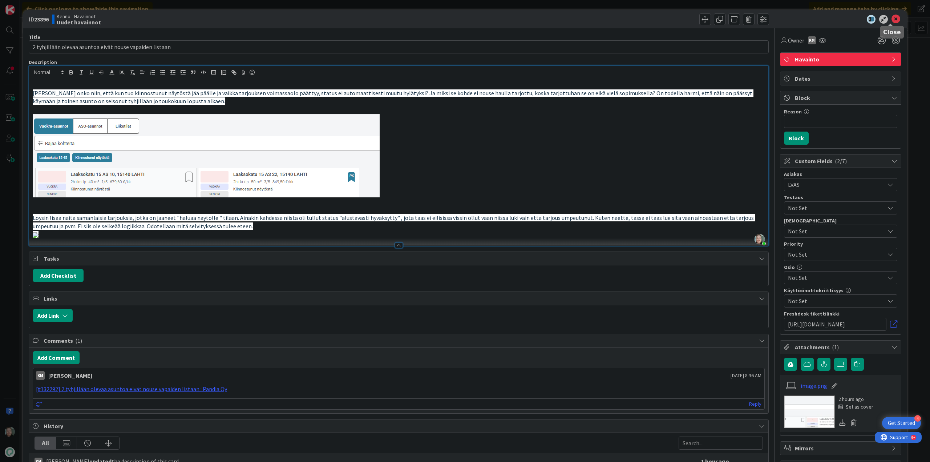
click at [891, 19] on icon at bounding box center [895, 19] width 9 height 9
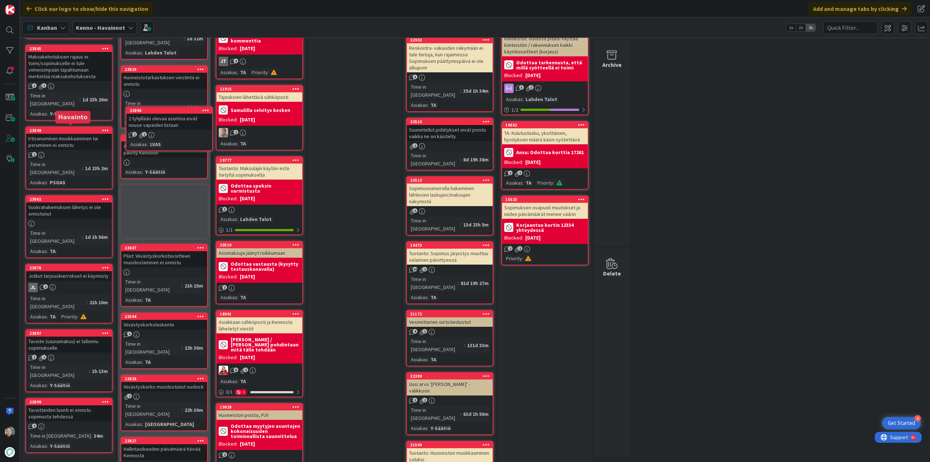
scroll to position [588, 0]
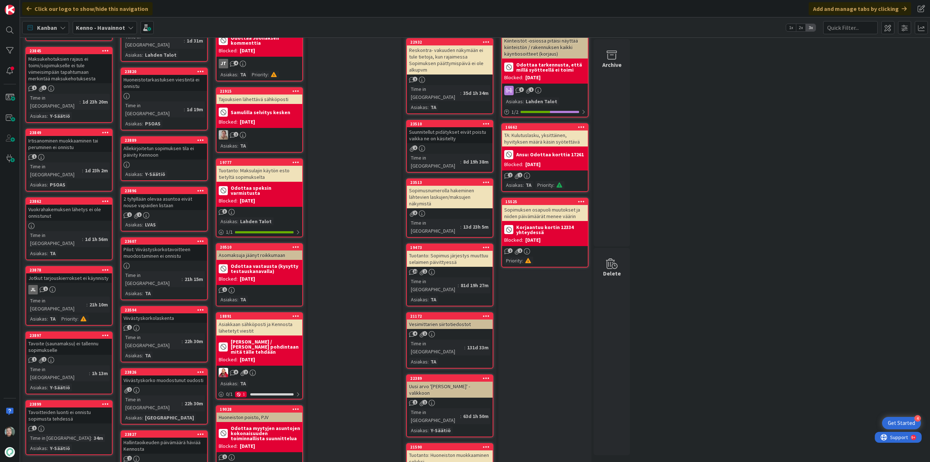
click at [70, 407] on div "Tavoitteiden luonti ei onnistu sopimusta tehdessä" at bounding box center [69, 415] width 86 height 16
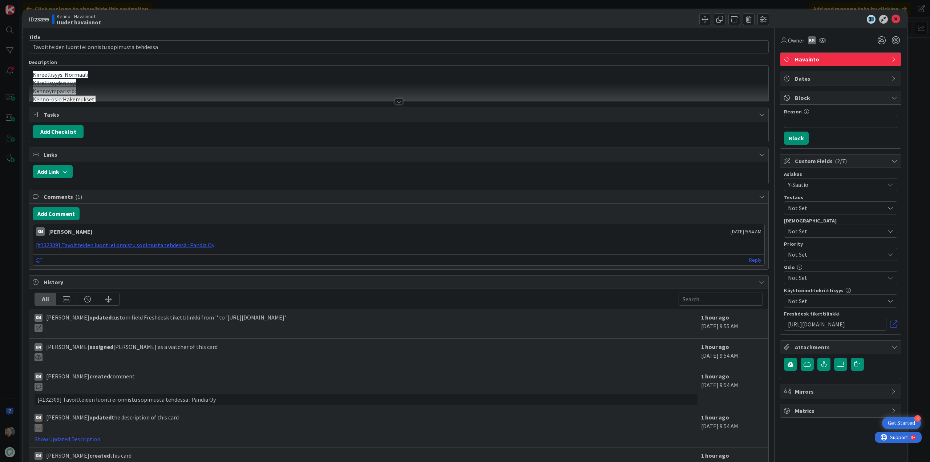
click at [397, 101] on div at bounding box center [399, 101] width 8 height 6
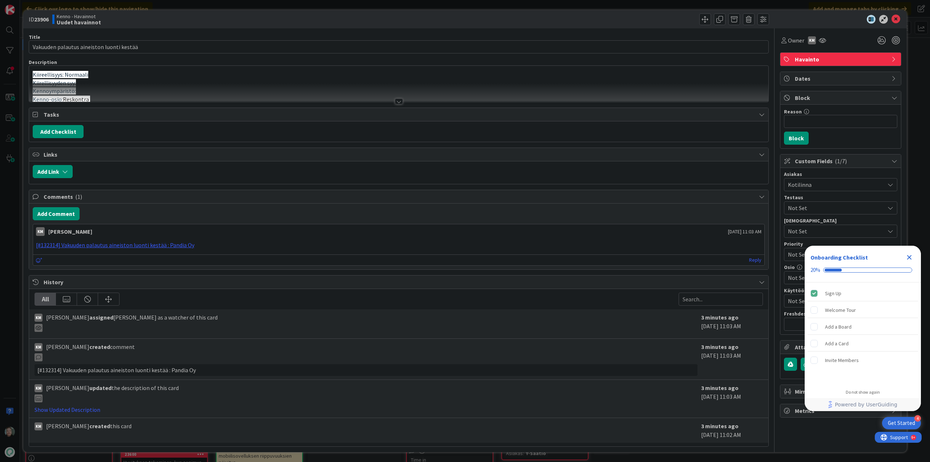
click at [396, 100] on div at bounding box center [399, 101] width 8 height 6
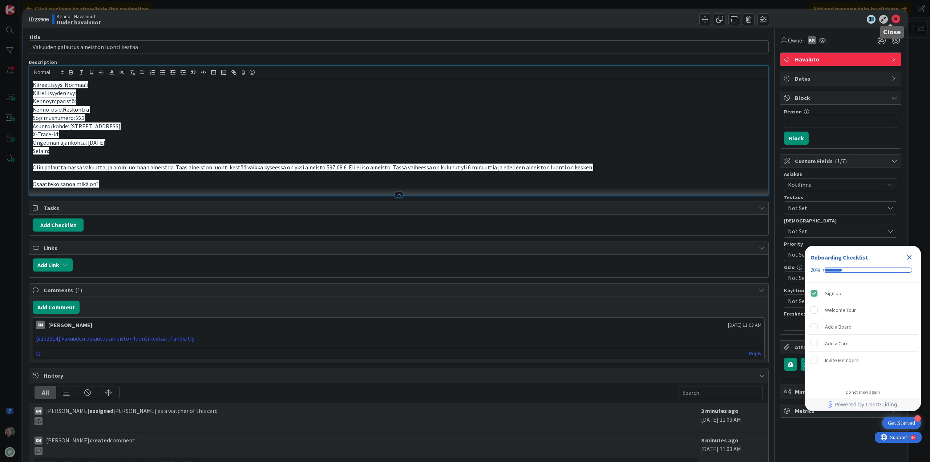
click at [893, 20] on icon at bounding box center [895, 19] width 9 height 9
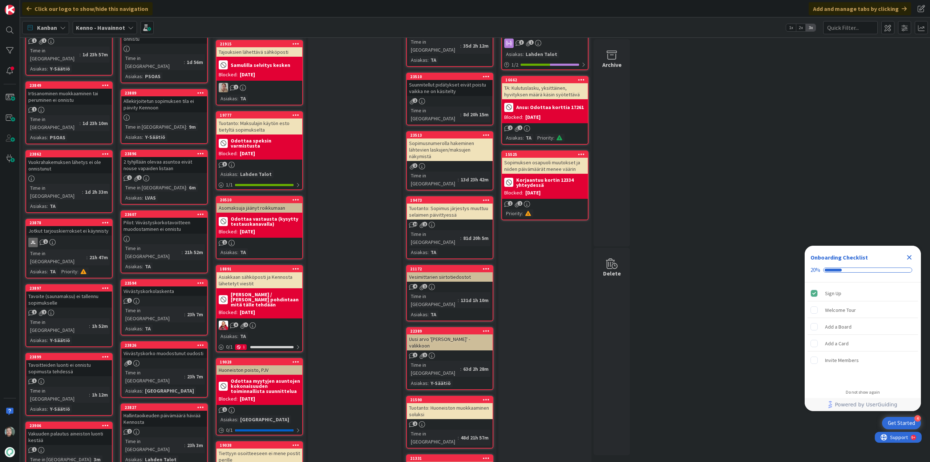
scroll to position [690, 0]
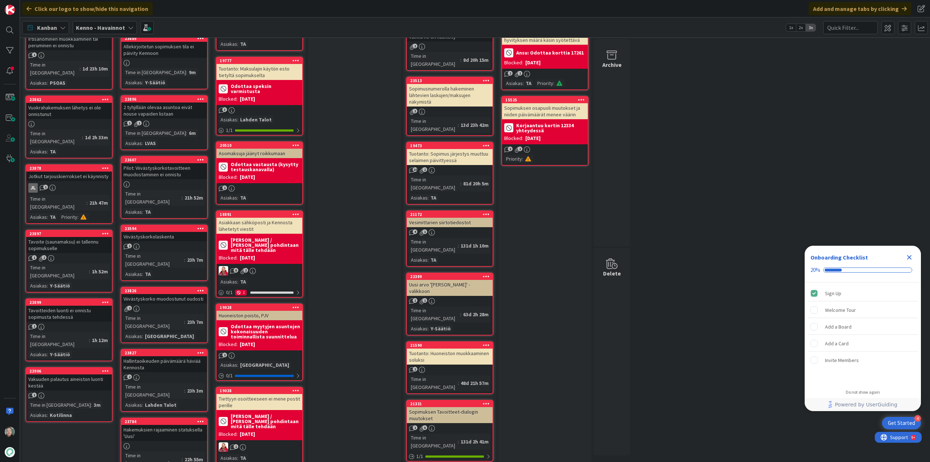
click at [89, 305] on div "Tavoitteiden luonti ei onnistu sopimusta tehdessä" at bounding box center [69, 313] width 86 height 16
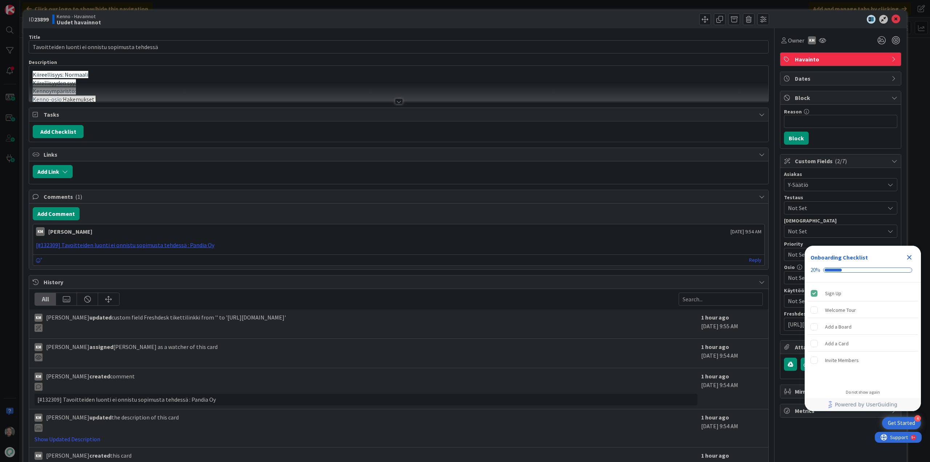
click at [396, 101] on div at bounding box center [399, 101] width 8 height 6
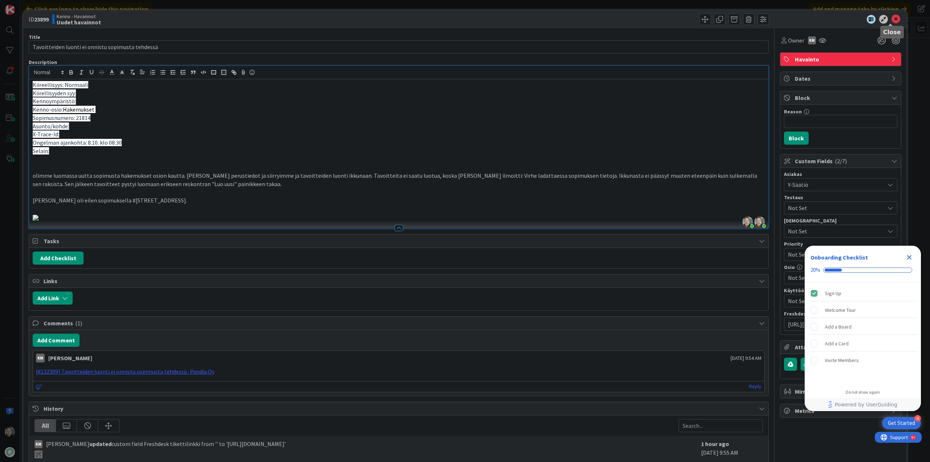
click at [892, 19] on icon at bounding box center [895, 19] width 9 height 9
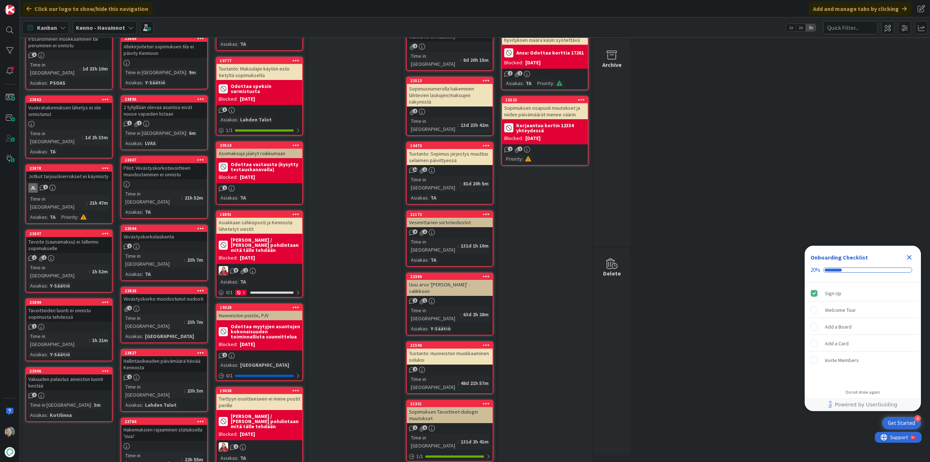
click at [89, 237] on div "Tavoite (saunamaksu) ei tallennu sopimukselle" at bounding box center [69, 245] width 86 height 16
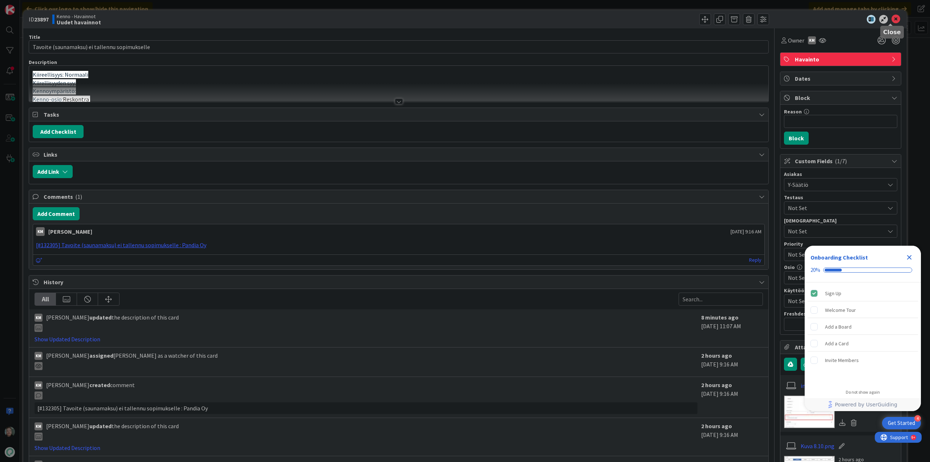
click at [891, 20] on icon at bounding box center [895, 19] width 9 height 9
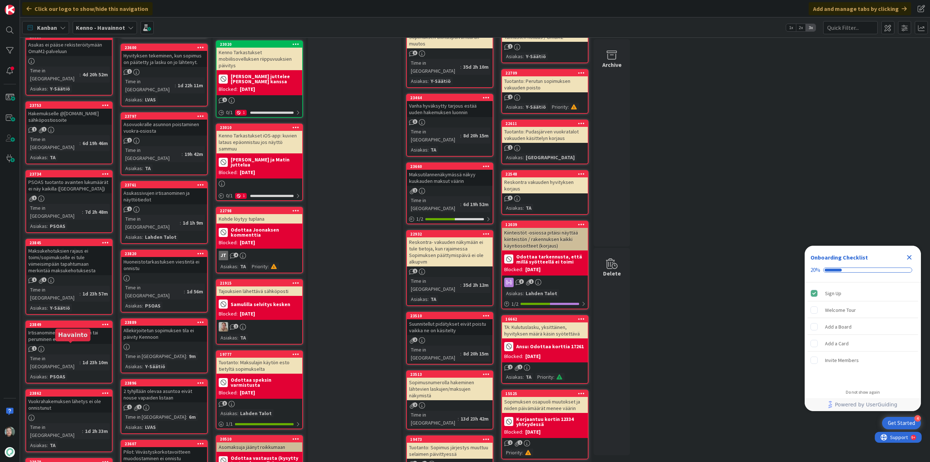
scroll to position [363, 0]
